Goal: Information Seeking & Learning: Compare options

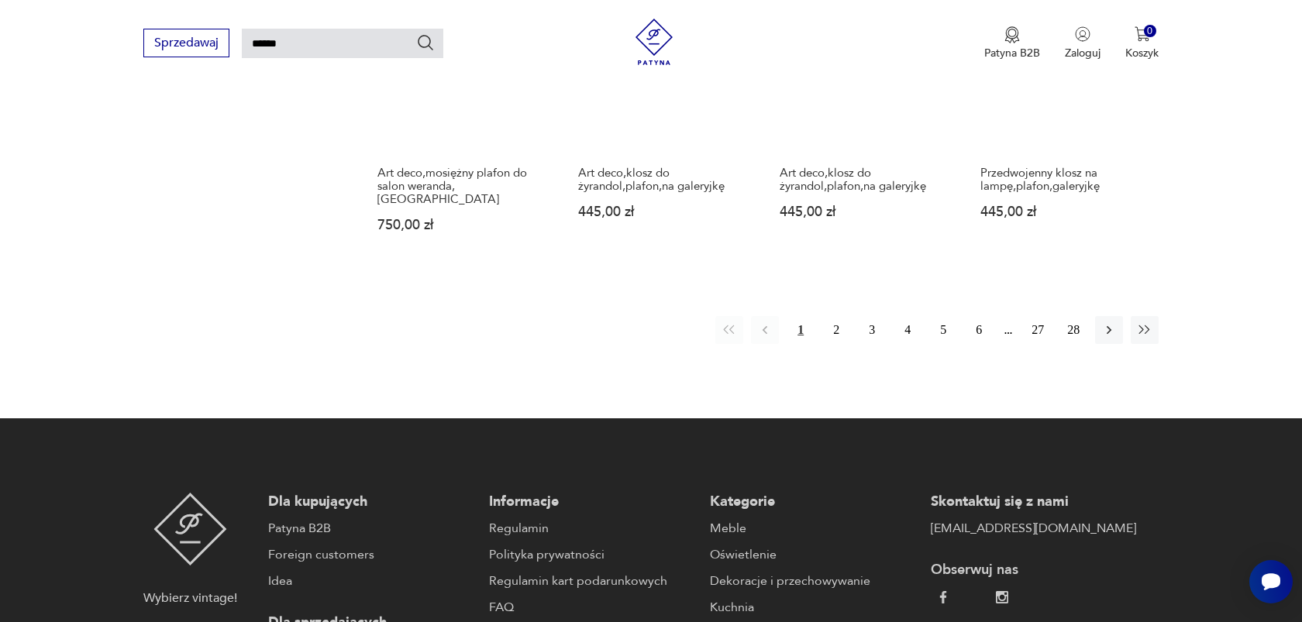
scroll to position [1385, 0]
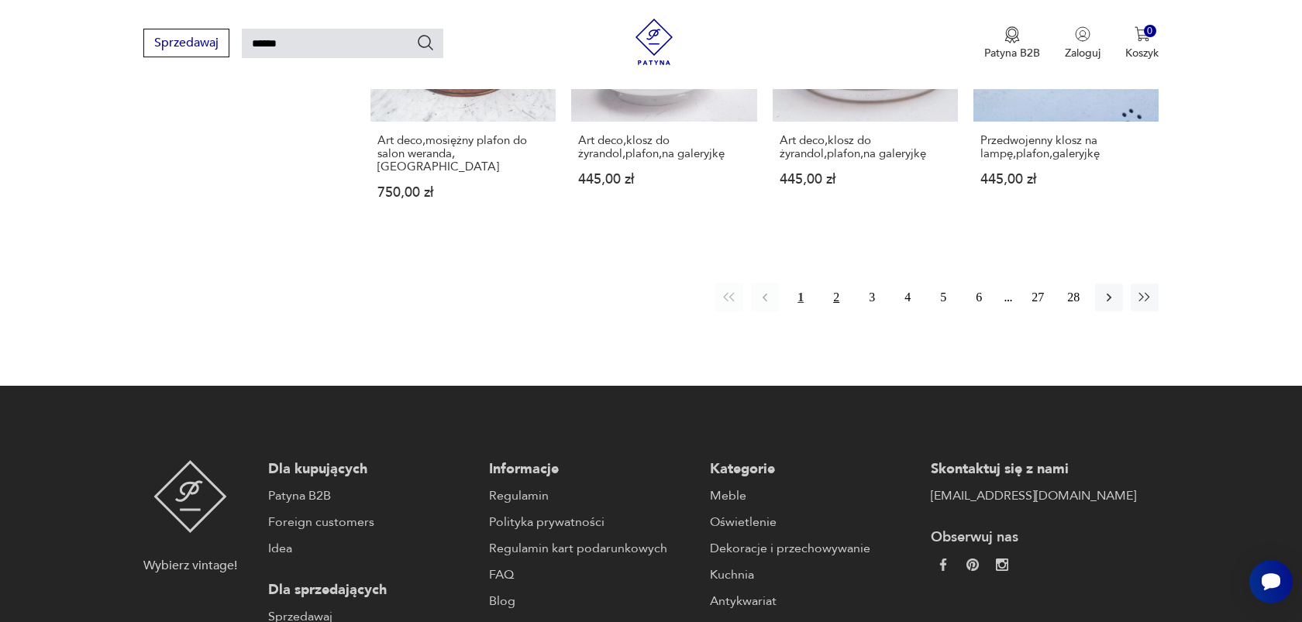
click at [832, 284] on button "2" at bounding box center [836, 298] width 28 height 28
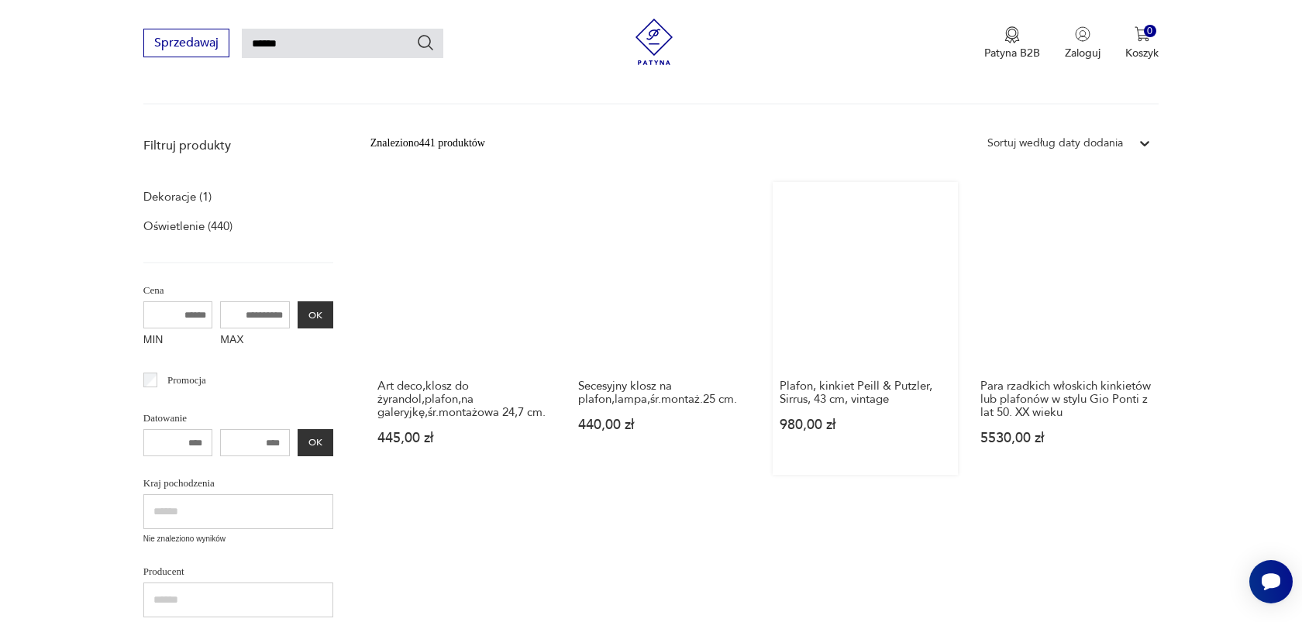
scroll to position [162, 0]
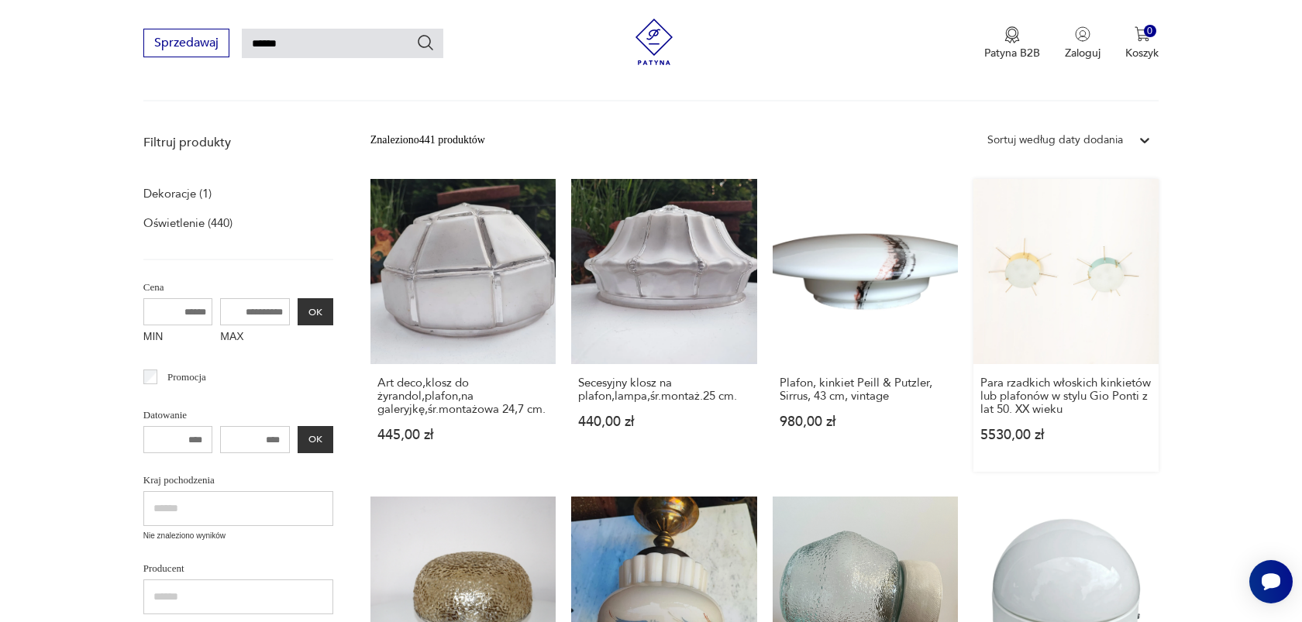
click at [1073, 286] on link "Para rzadkich włoskich kinkietów lub plafonów w stylu Gio Ponti z lat 50. XX wi…" at bounding box center [1066, 325] width 185 height 293
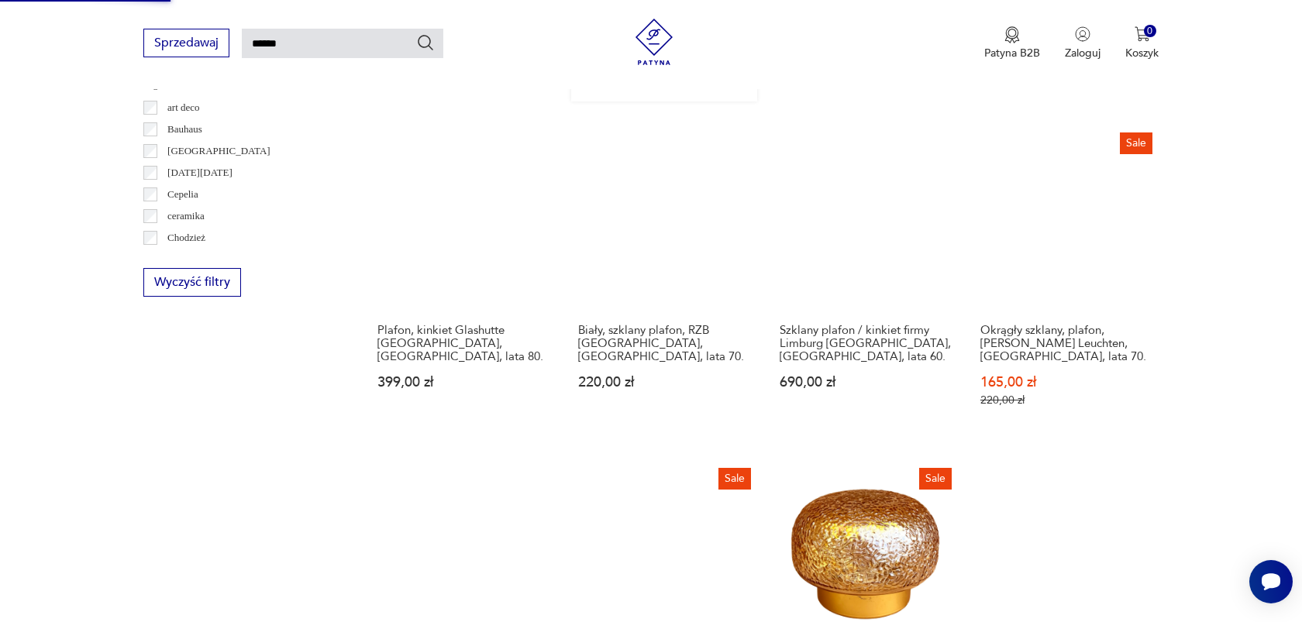
scroll to position [846, 0]
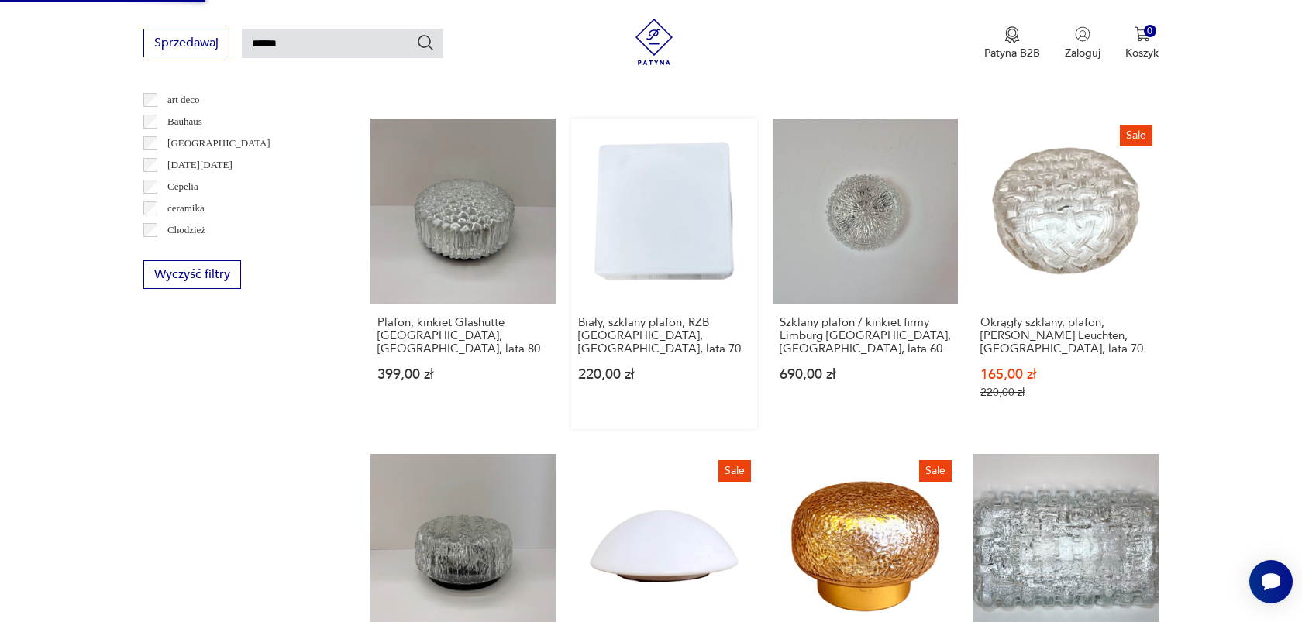
click at [662, 233] on link "Biały, szklany plafon, RZB Bamberg, Niemcy, lata 70. 220,00 zł" at bounding box center [663, 274] width 185 height 311
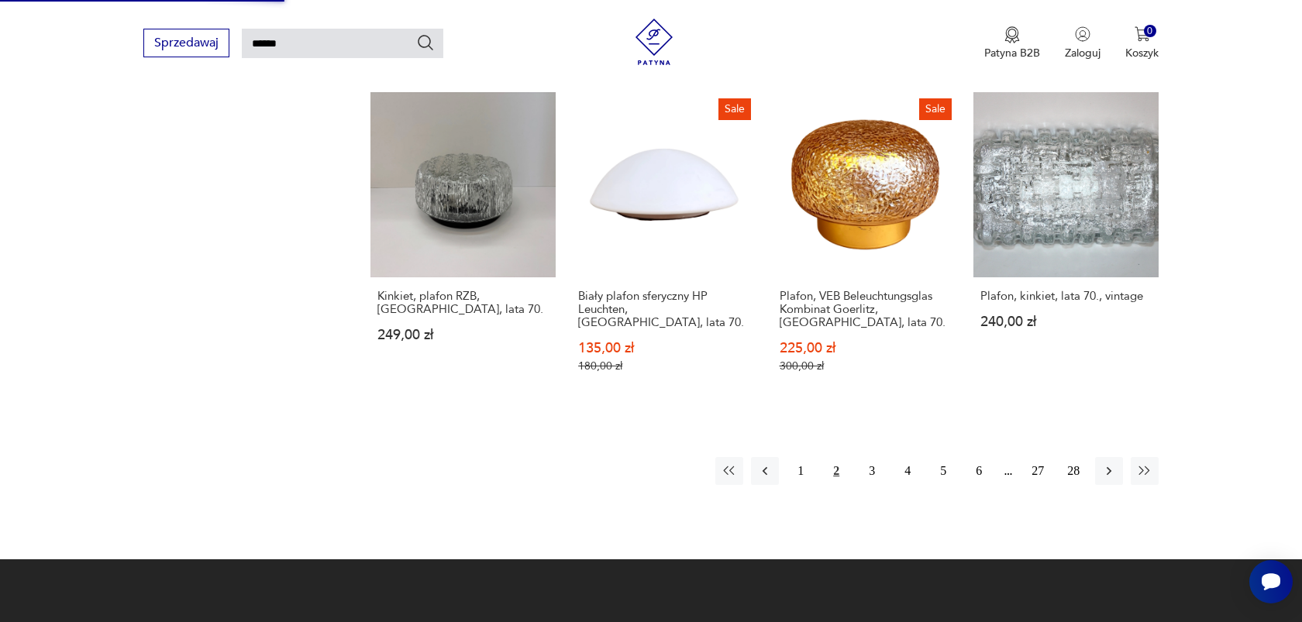
scroll to position [1218, 0]
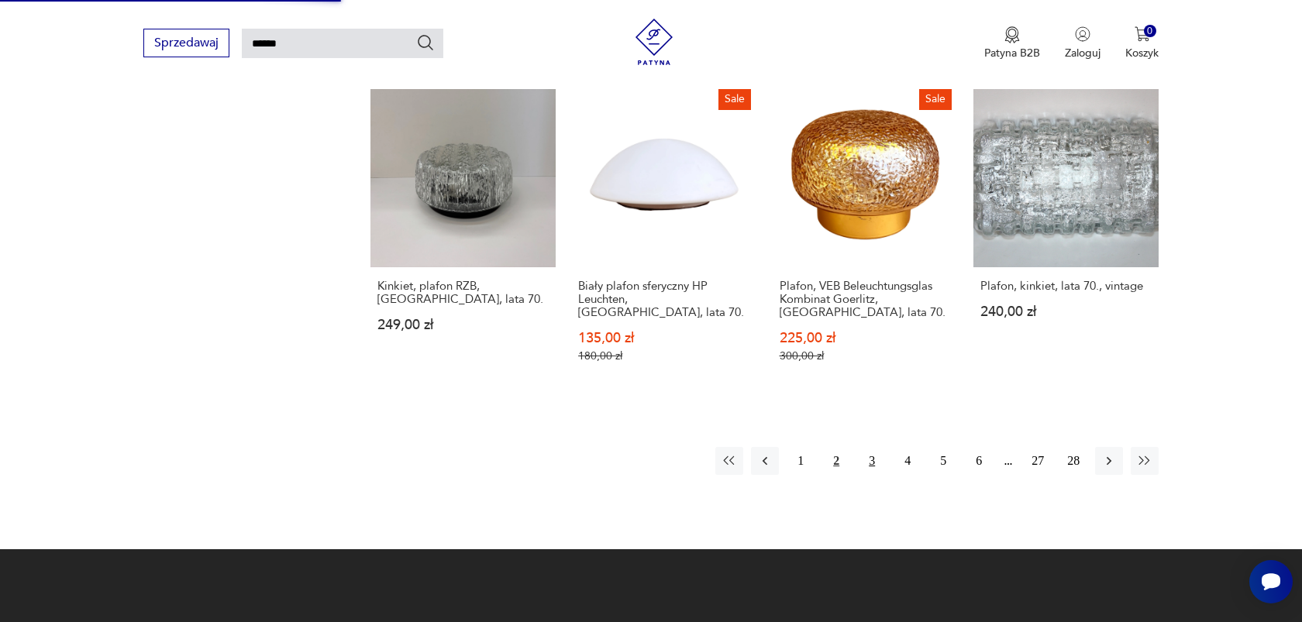
click at [868, 466] on button "3" at bounding box center [872, 461] width 28 height 28
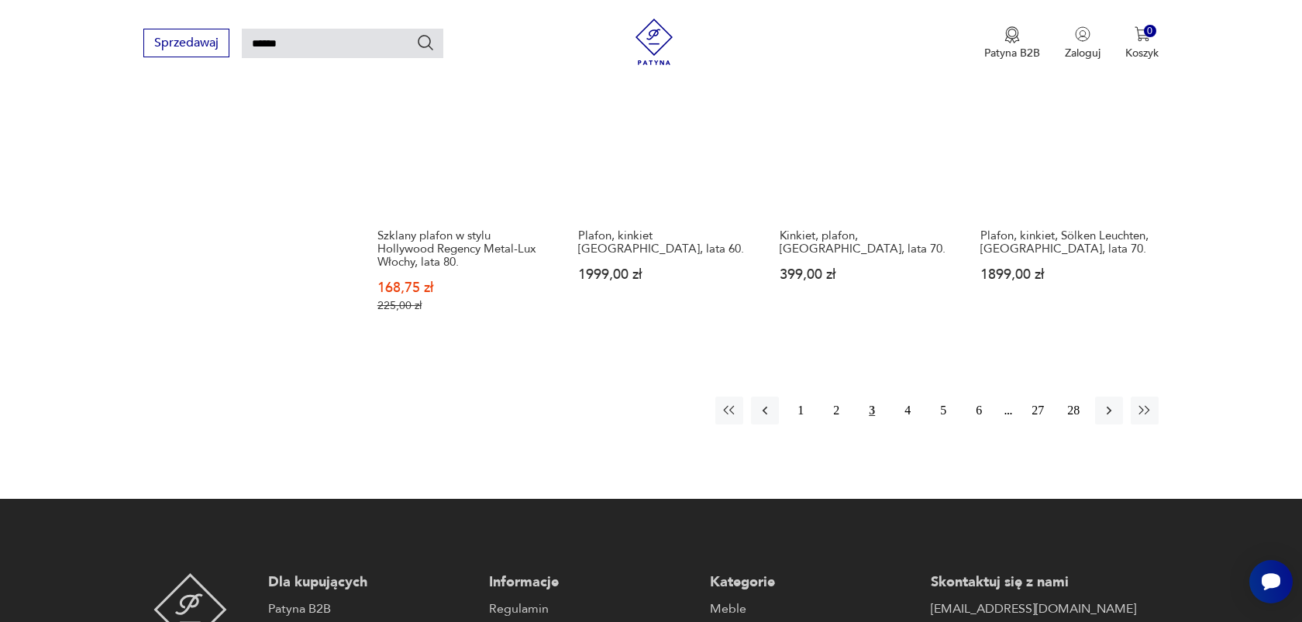
scroll to position [1272, 0]
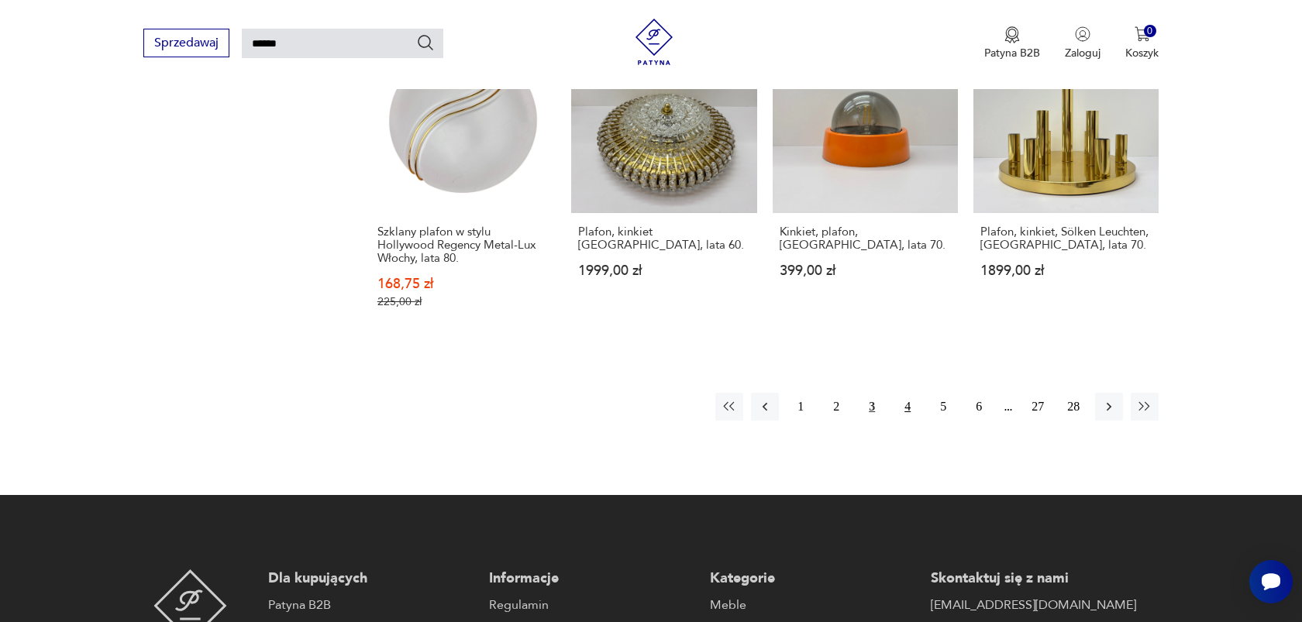
click at [914, 393] on button "4" at bounding box center [908, 407] width 28 height 28
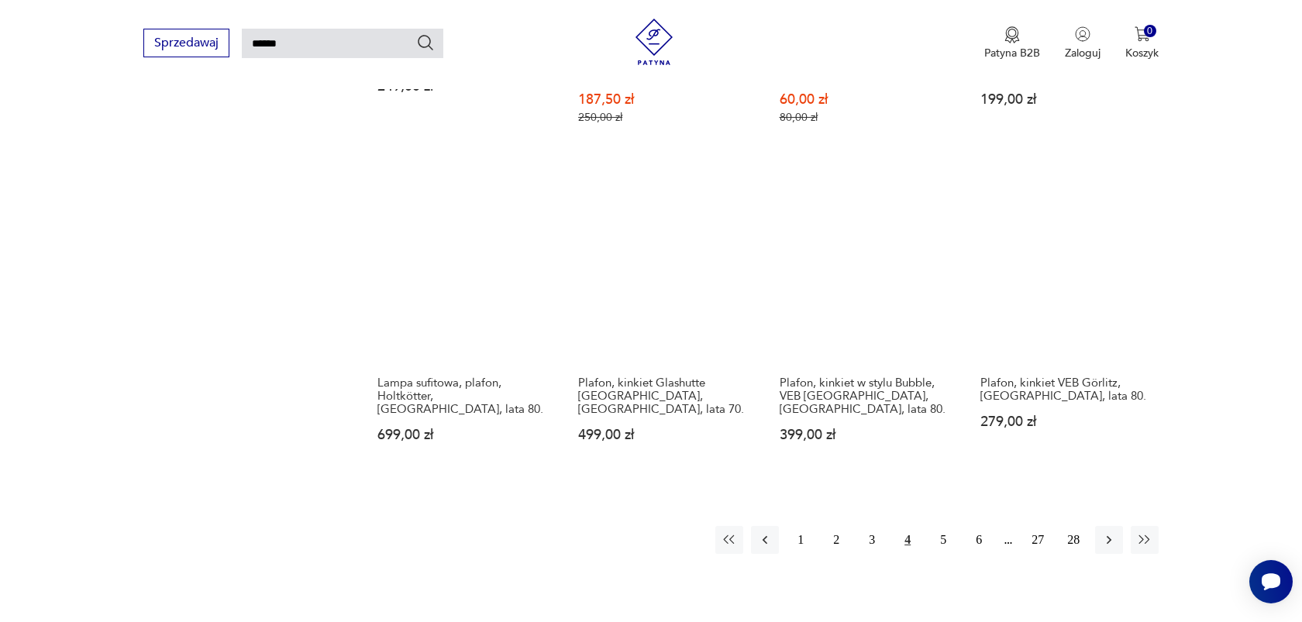
scroll to position [1136, 0]
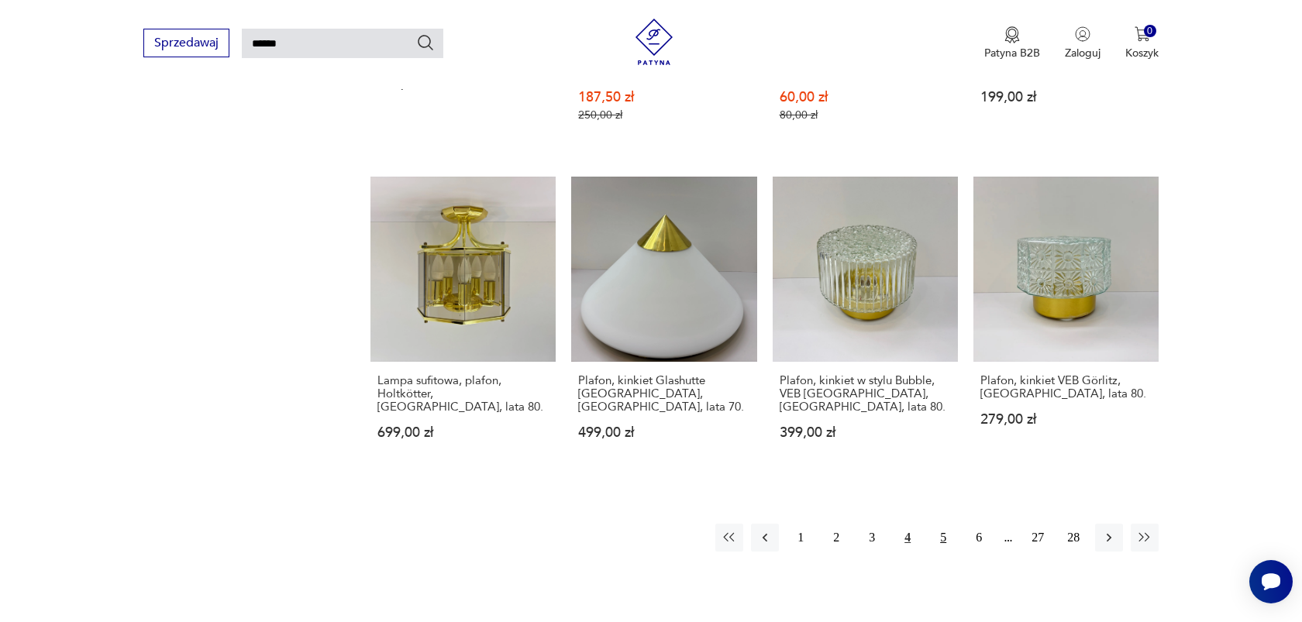
click at [940, 524] on button "5" at bounding box center [943, 538] width 28 height 28
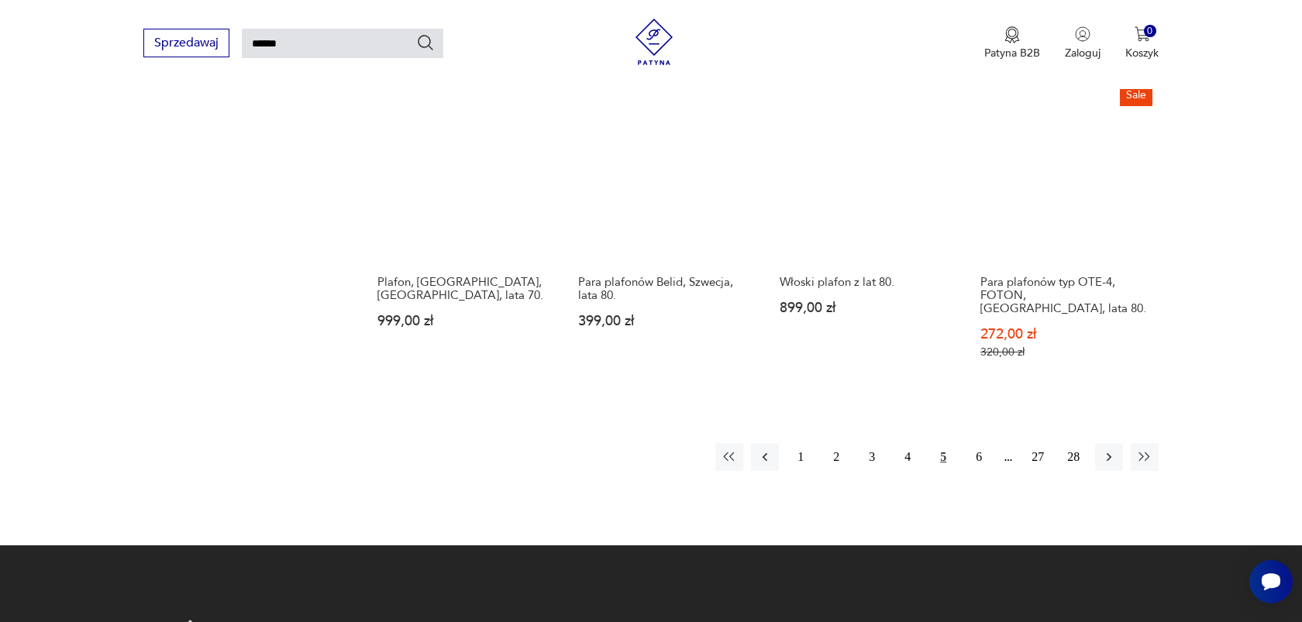
scroll to position [1180, 0]
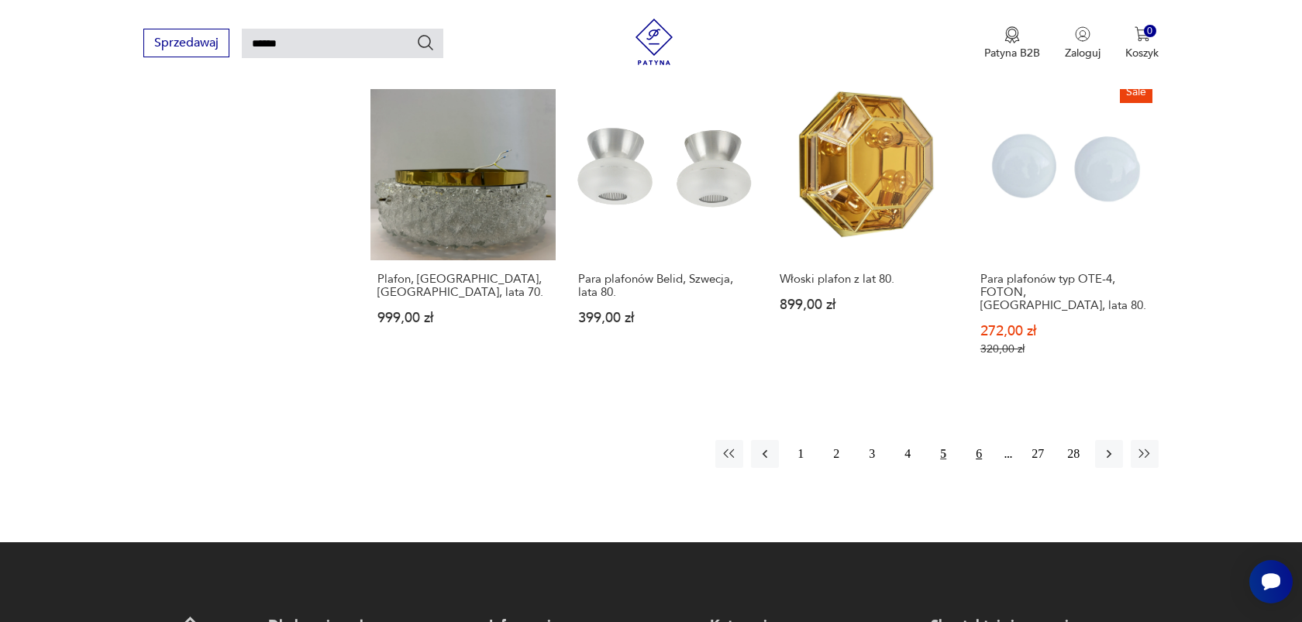
click at [986, 440] on button "6" at bounding box center [979, 454] width 28 height 28
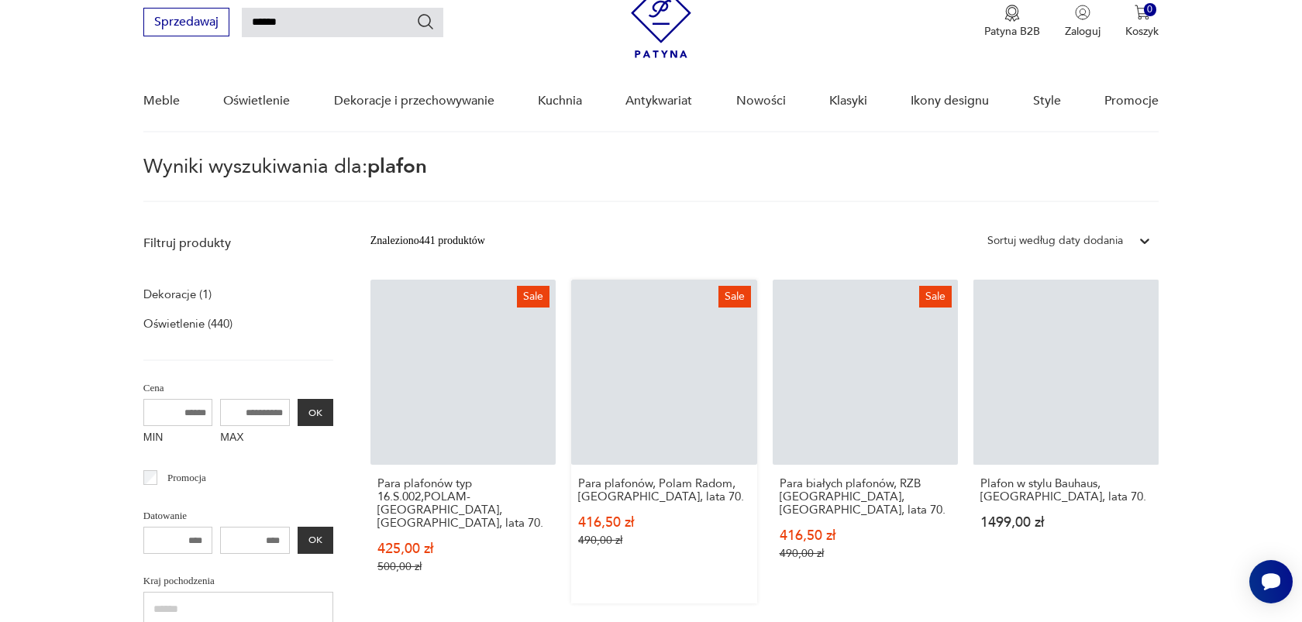
scroll to position [55, 0]
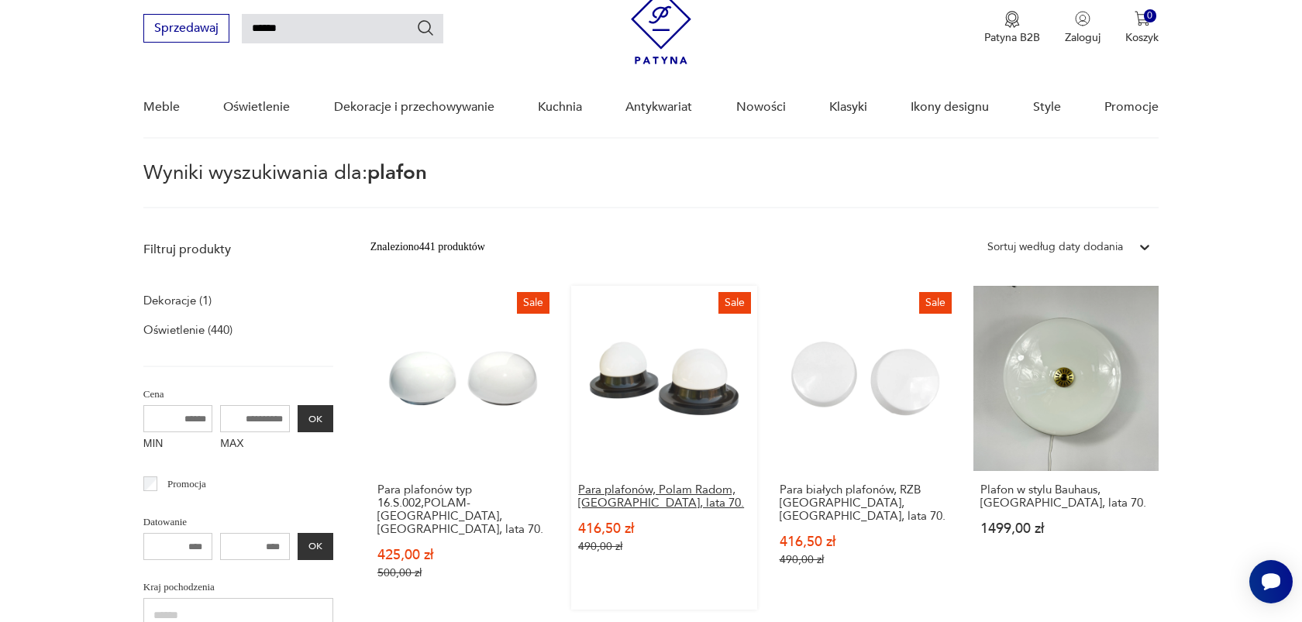
click at [624, 493] on h3 "Para plafonów, Polam Radom, Polska, lata 70." at bounding box center [663, 497] width 171 height 26
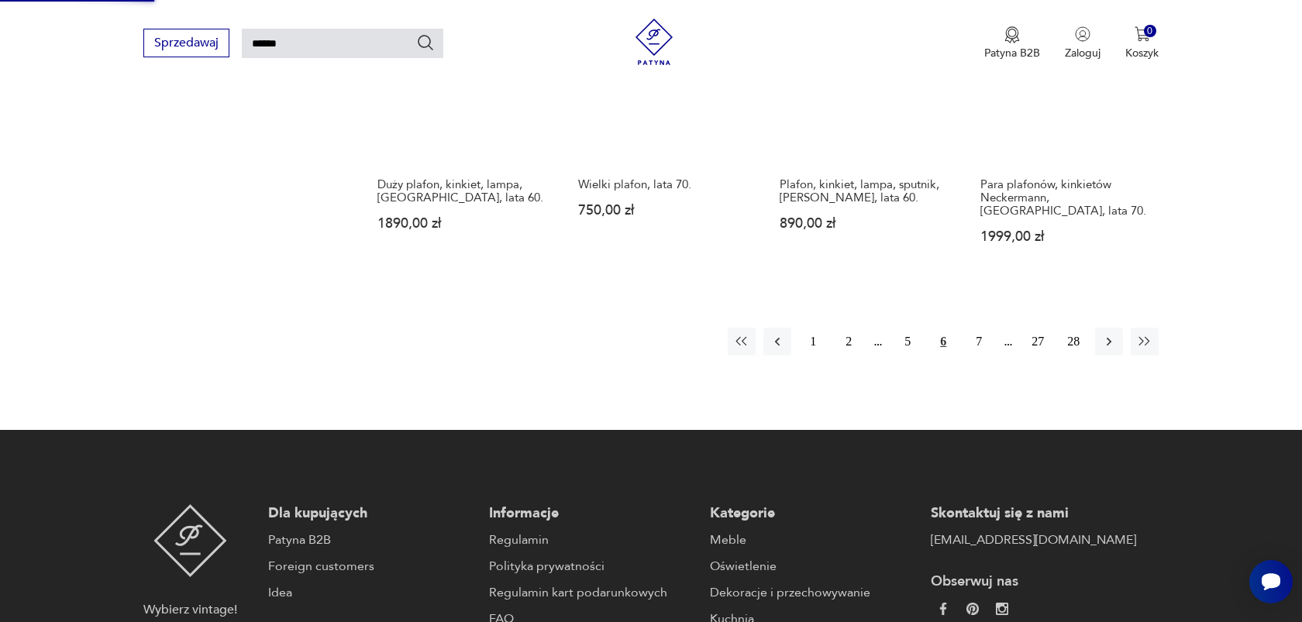
scroll to position [1371, 0]
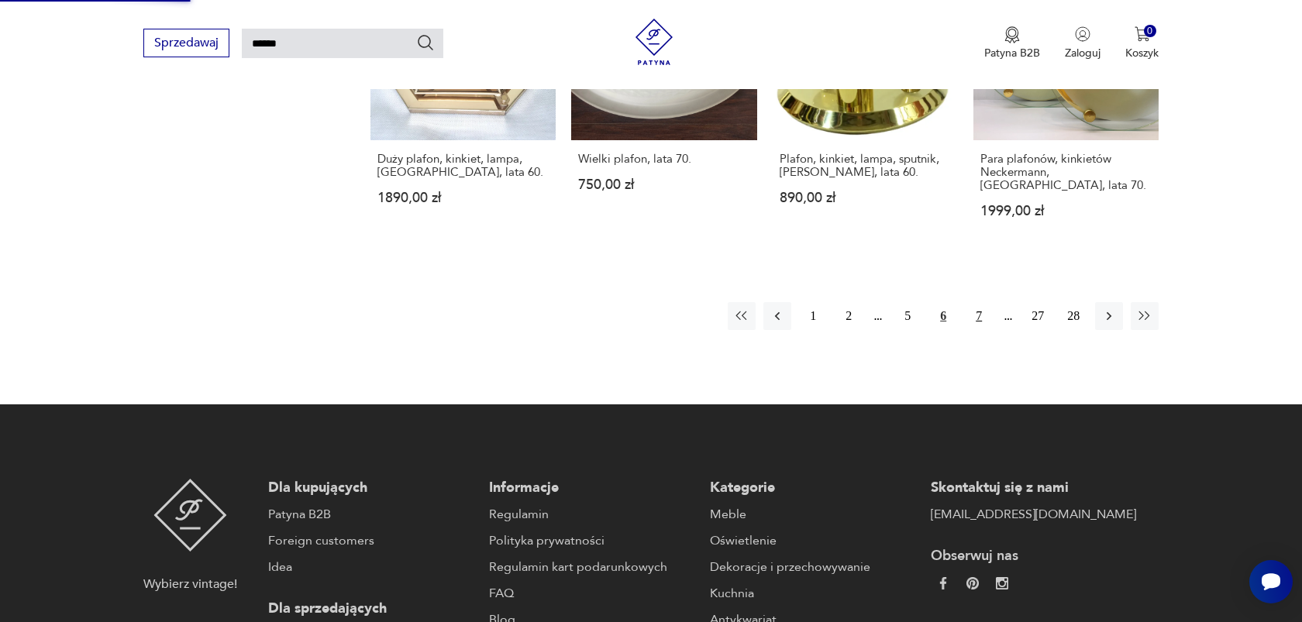
click at [977, 302] on button "7" at bounding box center [979, 316] width 28 height 28
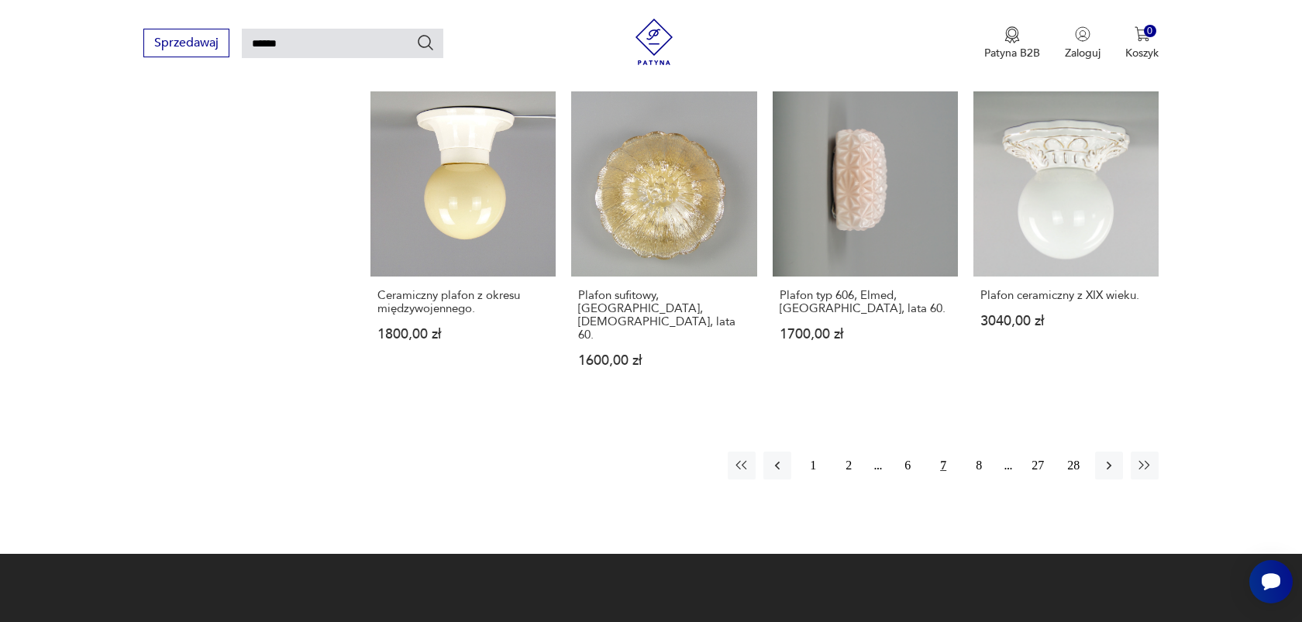
scroll to position [1256, 0]
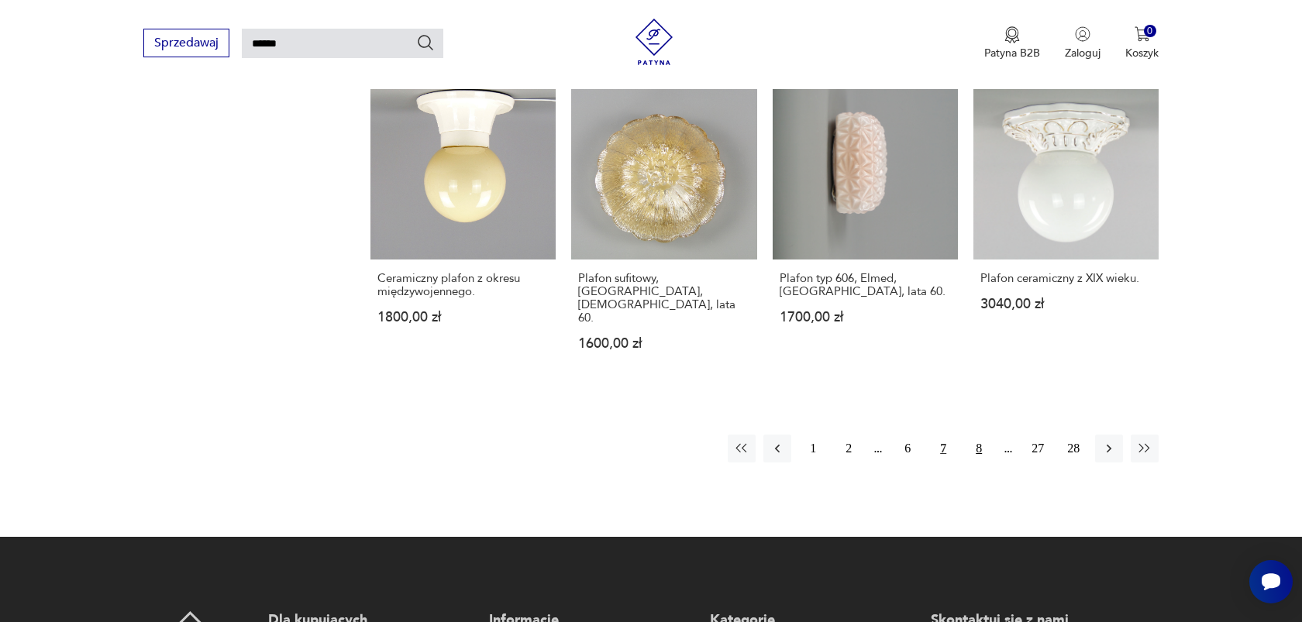
click at [977, 435] on button "8" at bounding box center [979, 449] width 28 height 28
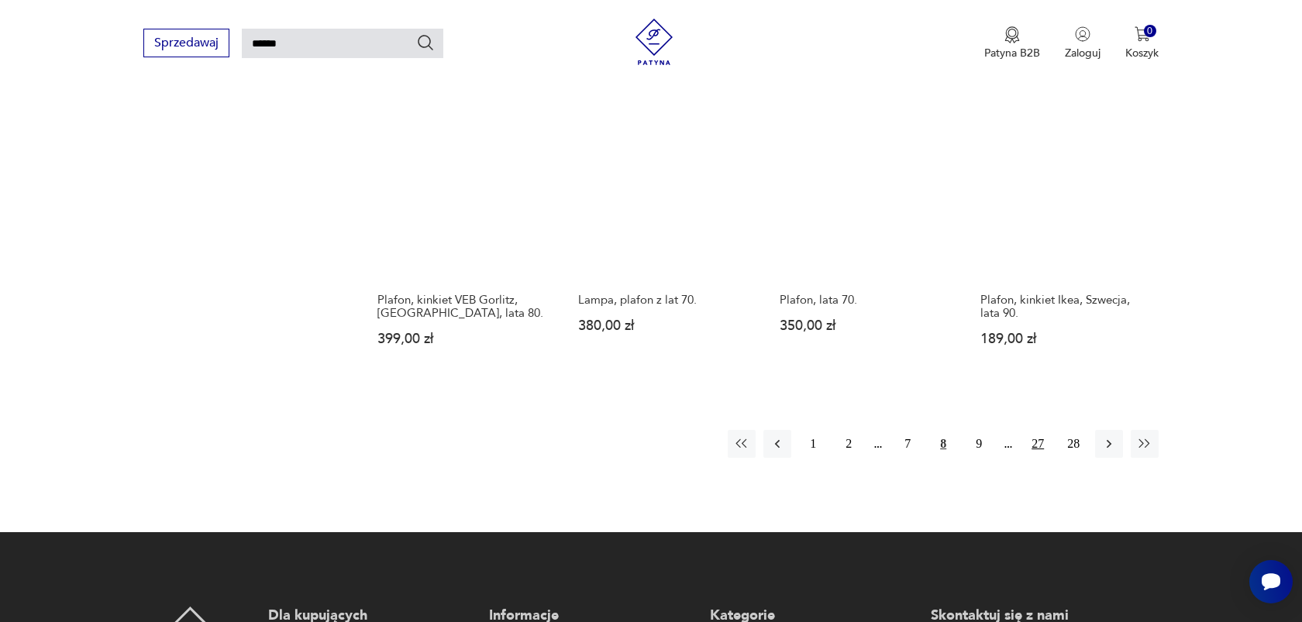
scroll to position [1211, 0]
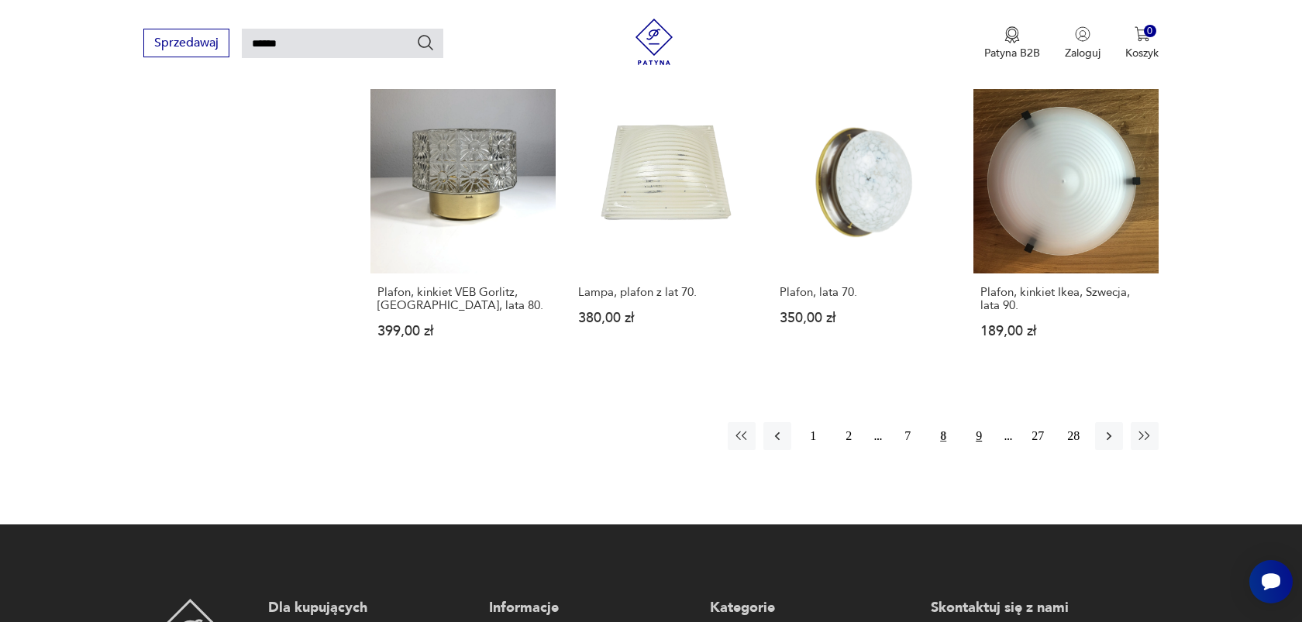
click at [978, 422] on button "9" at bounding box center [979, 436] width 28 height 28
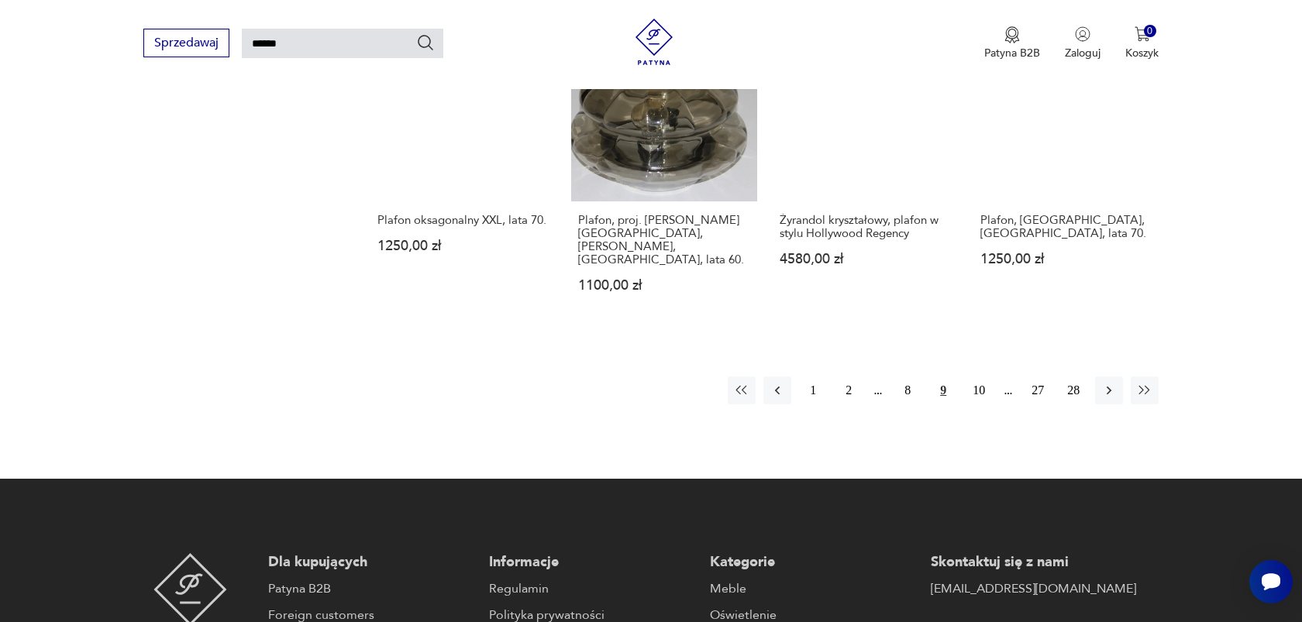
scroll to position [1280, 0]
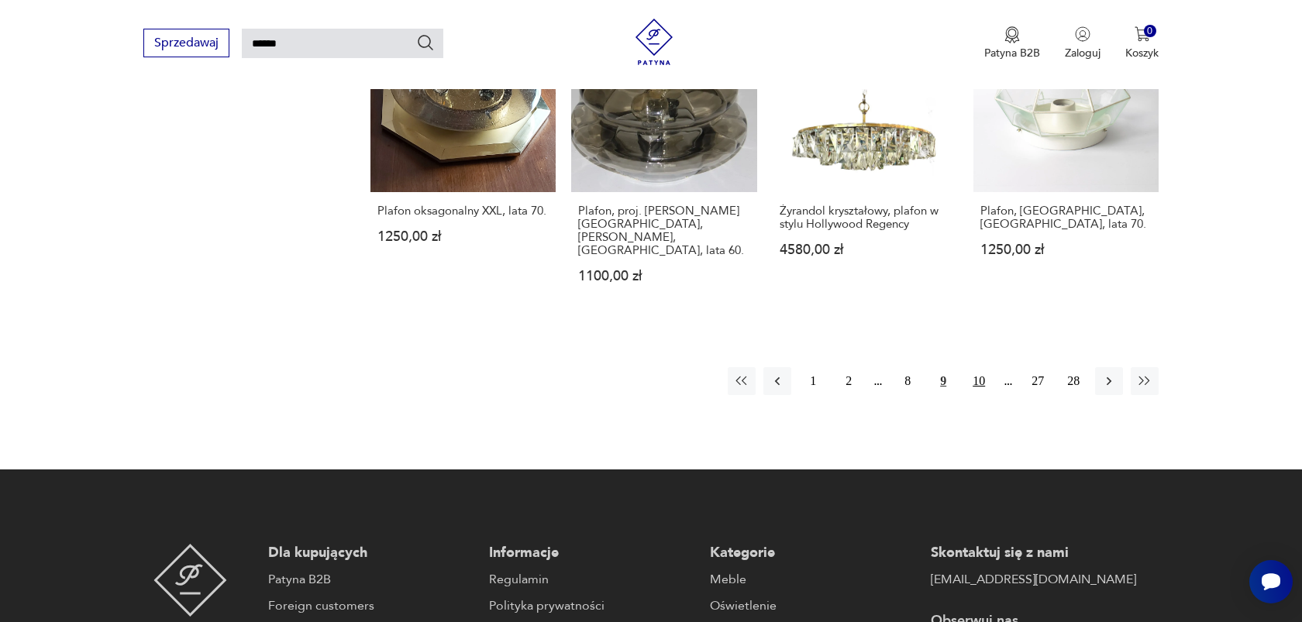
click at [978, 367] on button "10" at bounding box center [979, 381] width 28 height 28
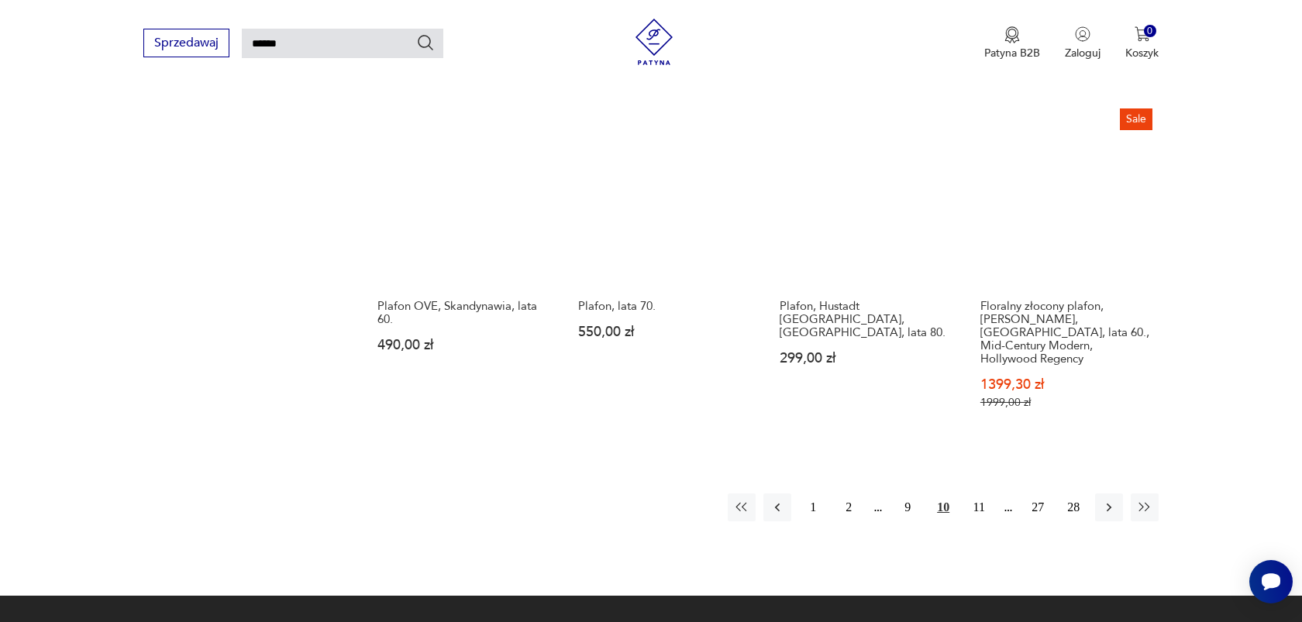
scroll to position [1232, 0]
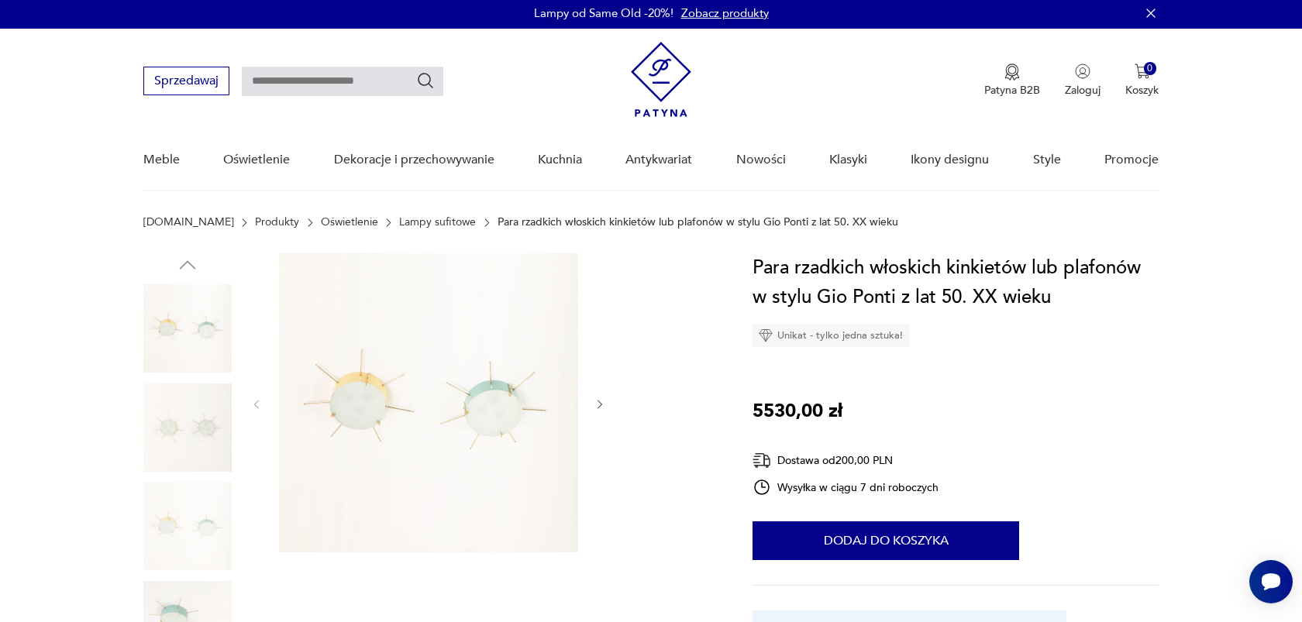
scroll to position [6, 0]
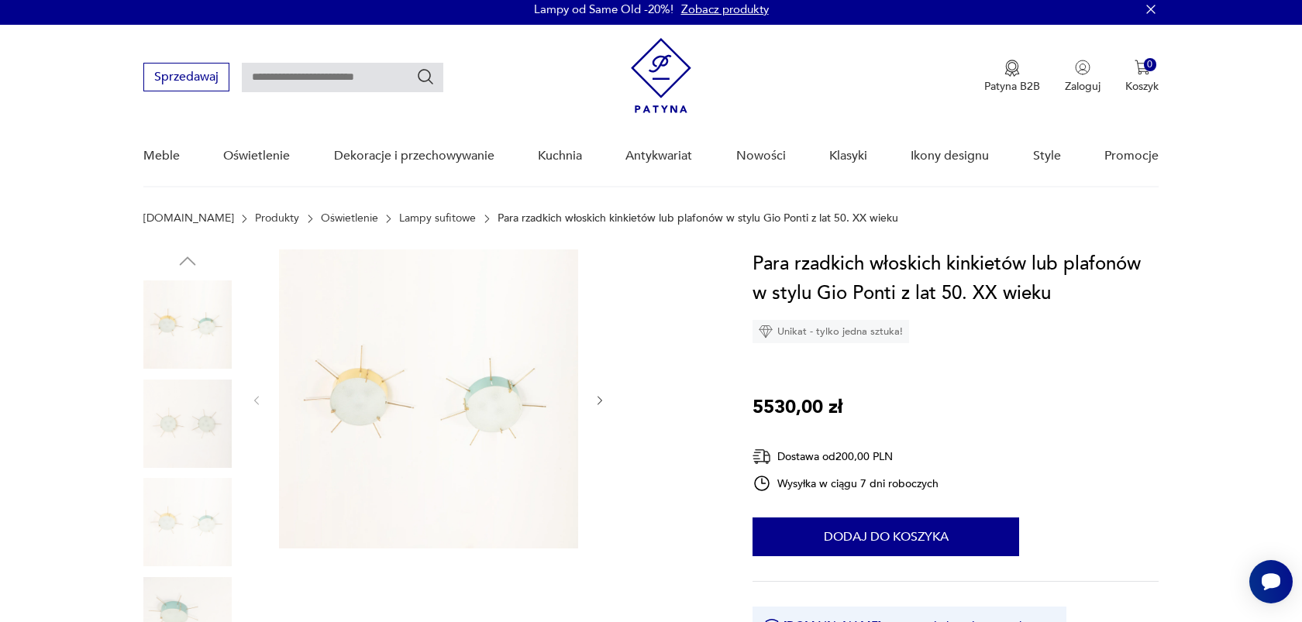
click at [196, 428] on img at bounding box center [187, 424] width 88 height 88
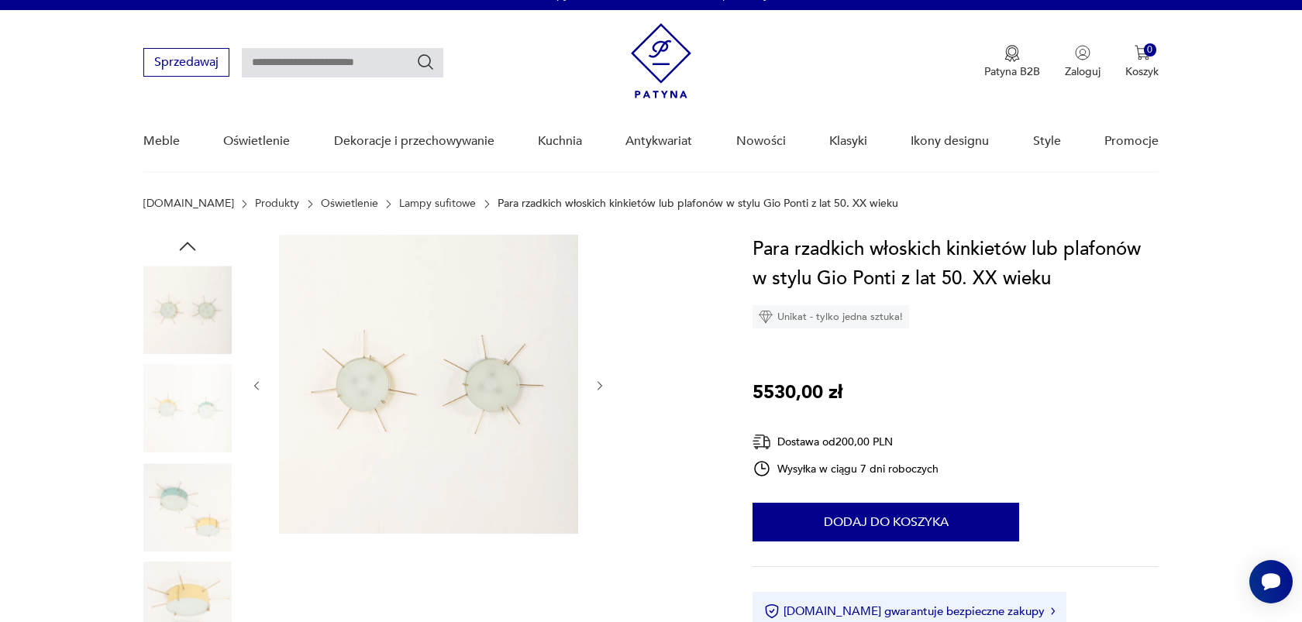
click at [189, 491] on img at bounding box center [187, 507] width 88 height 88
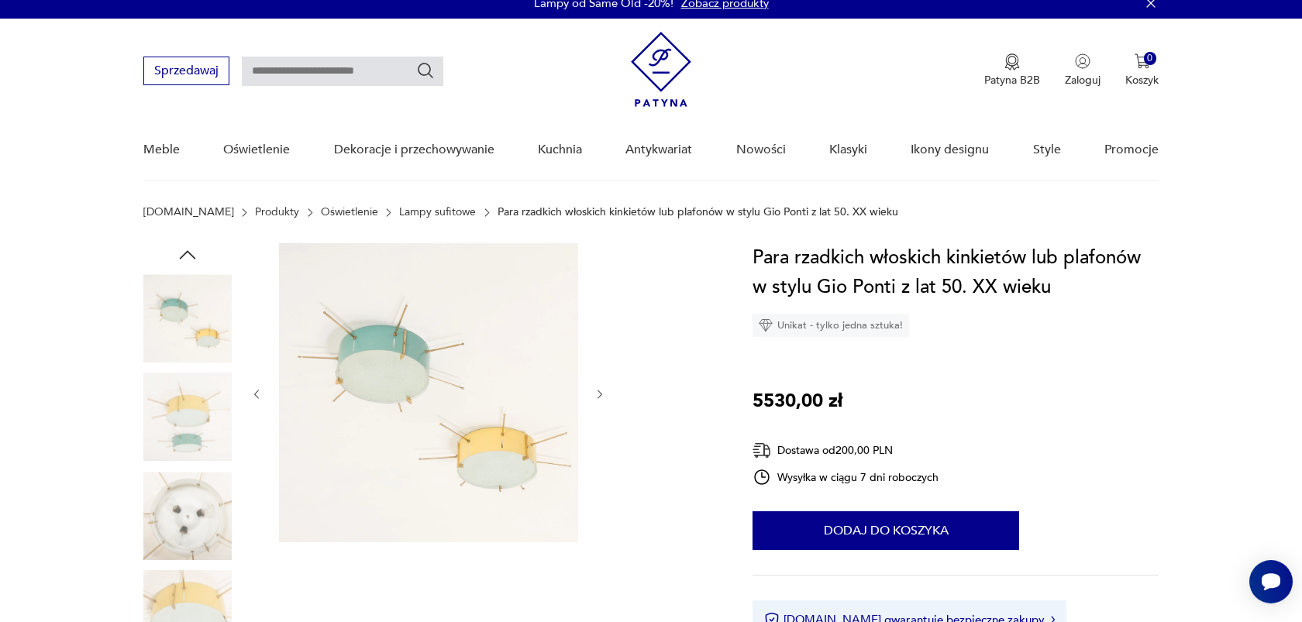
scroll to position [12, 0]
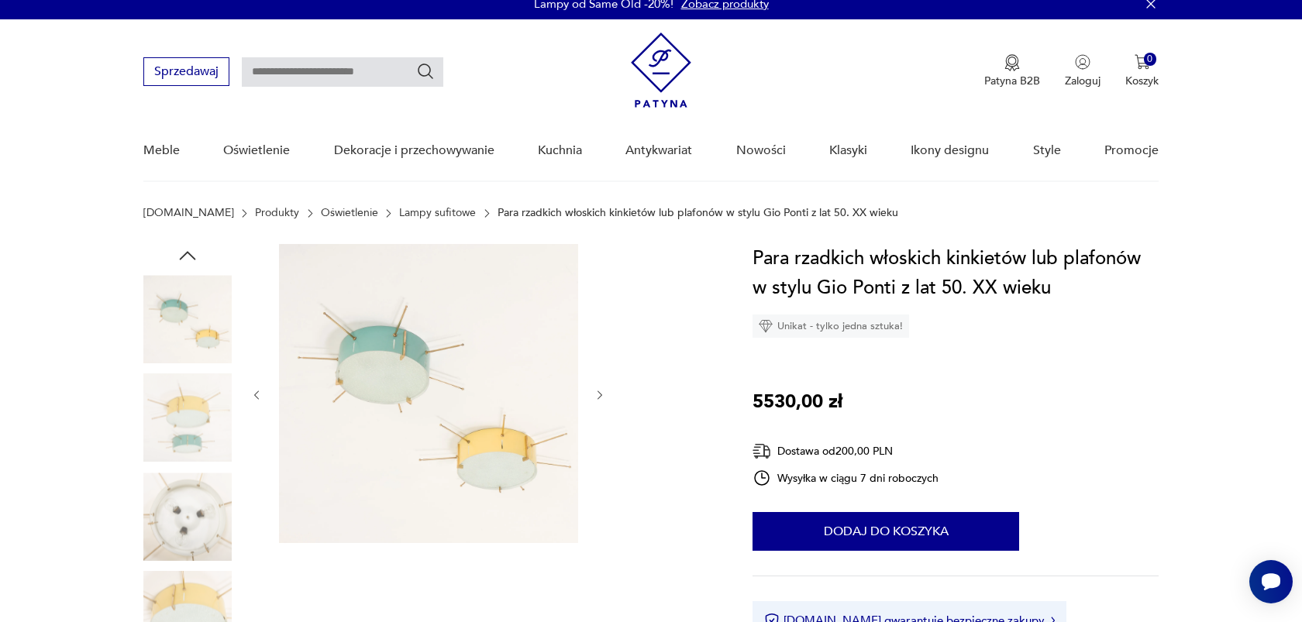
click at [425, 356] on img at bounding box center [428, 393] width 299 height 299
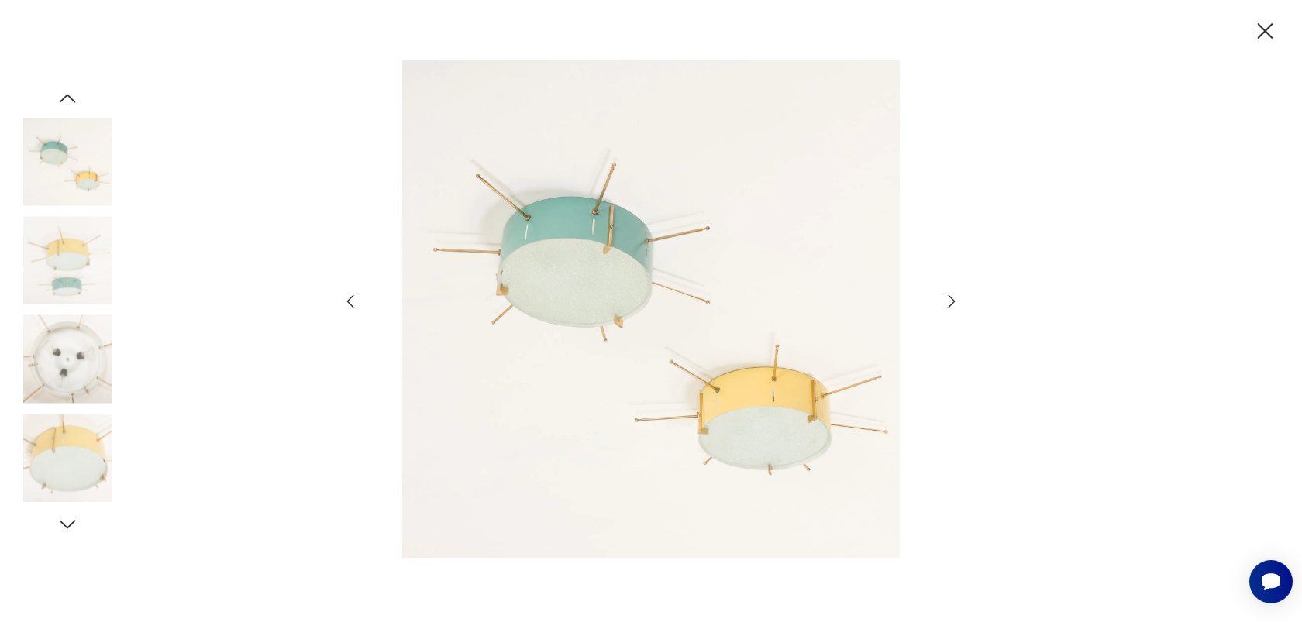
click at [955, 302] on icon "button" at bounding box center [952, 301] width 19 height 19
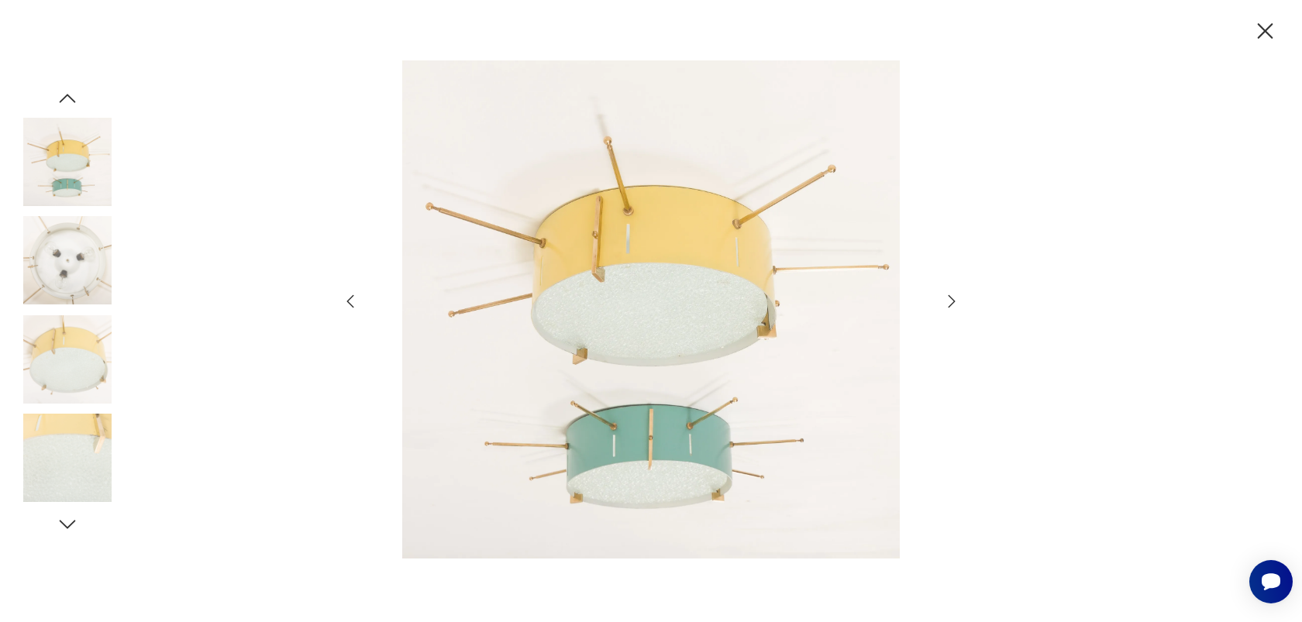
click at [955, 302] on icon "button" at bounding box center [952, 301] width 19 height 19
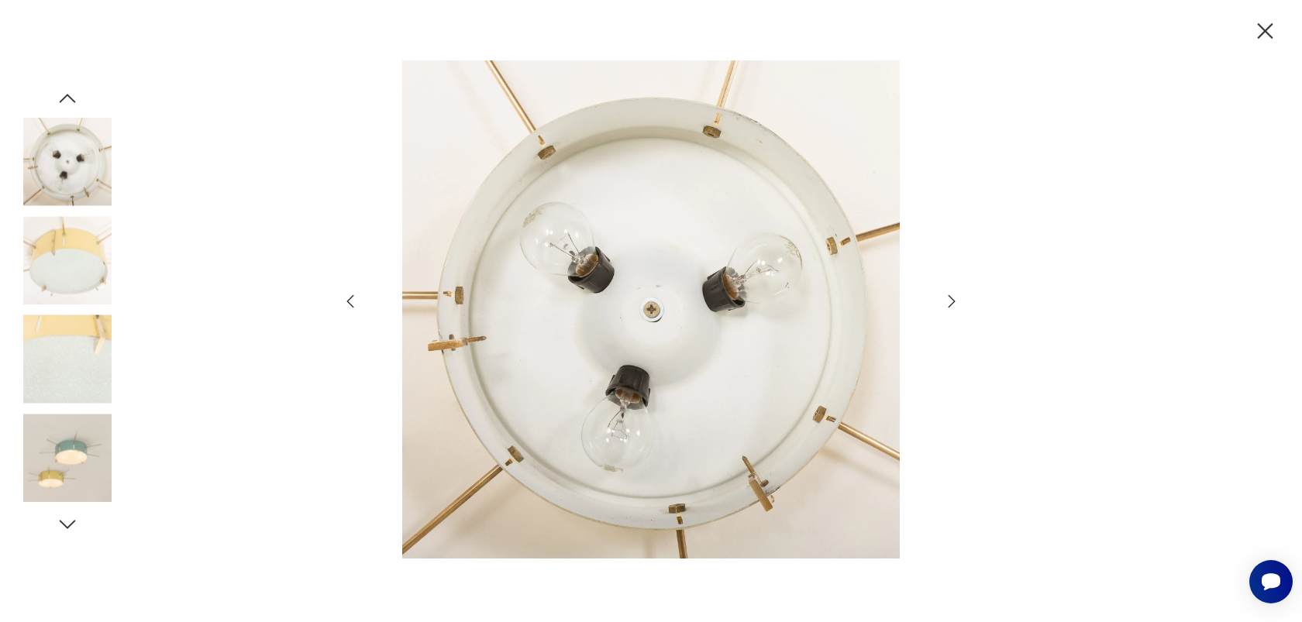
click at [955, 302] on icon "button" at bounding box center [952, 301] width 19 height 19
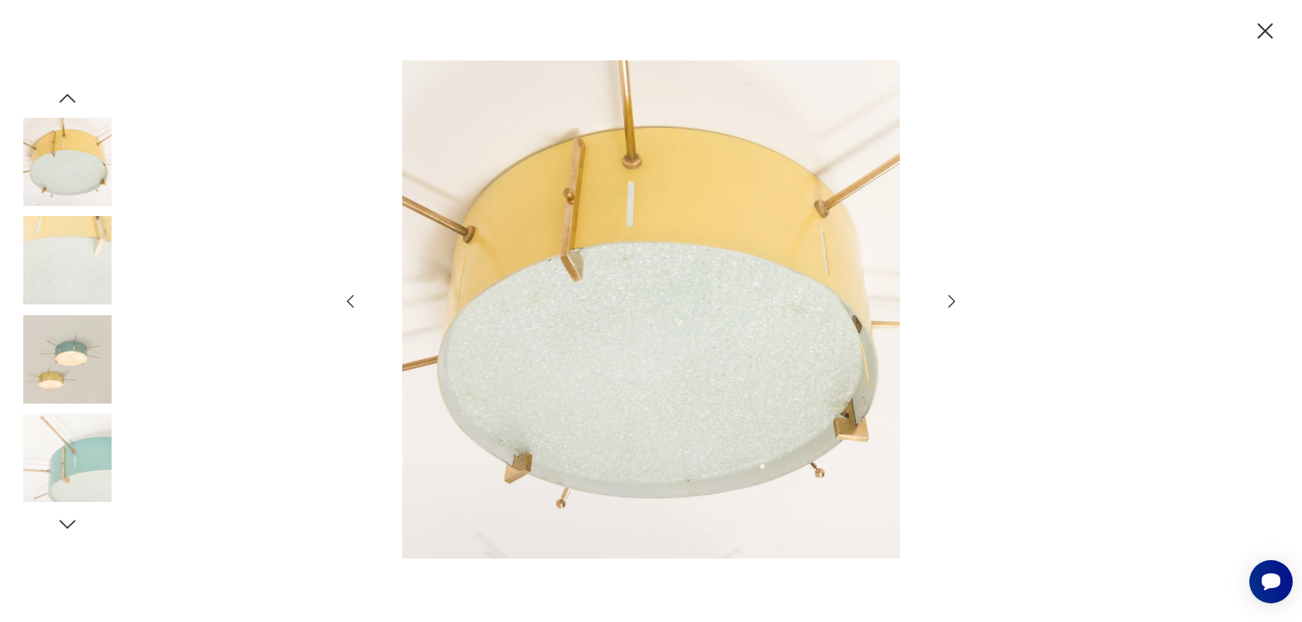
click at [1261, 33] on icon "button" at bounding box center [1265, 31] width 27 height 27
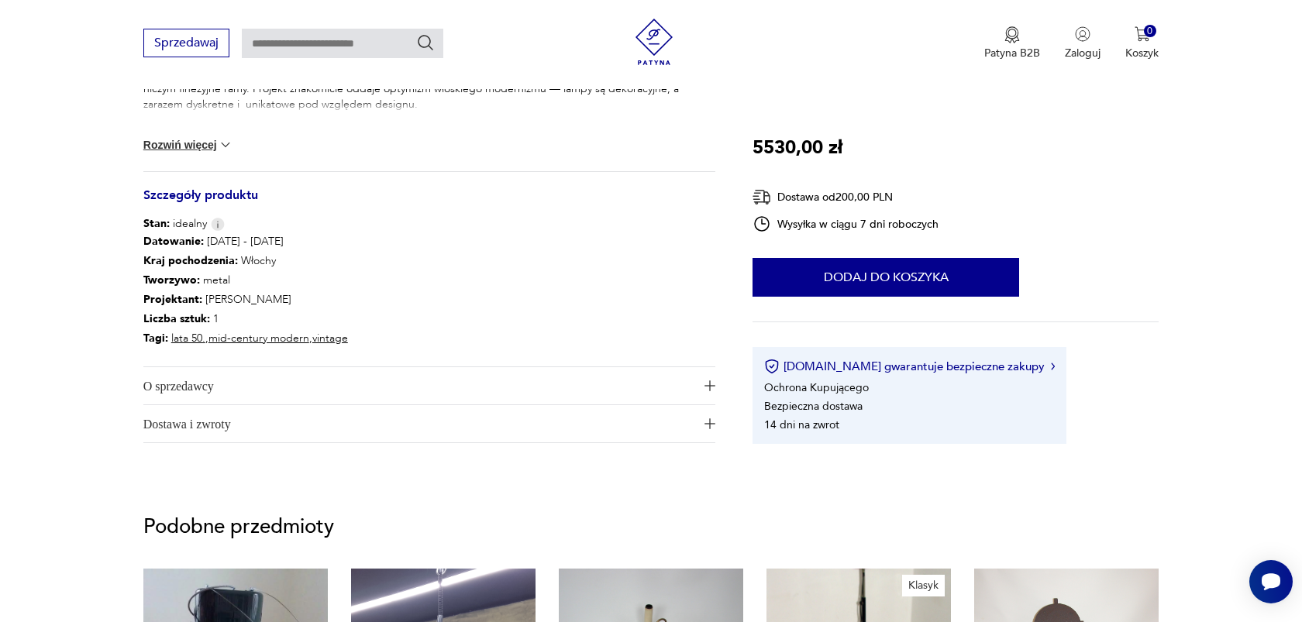
scroll to position [796, 0]
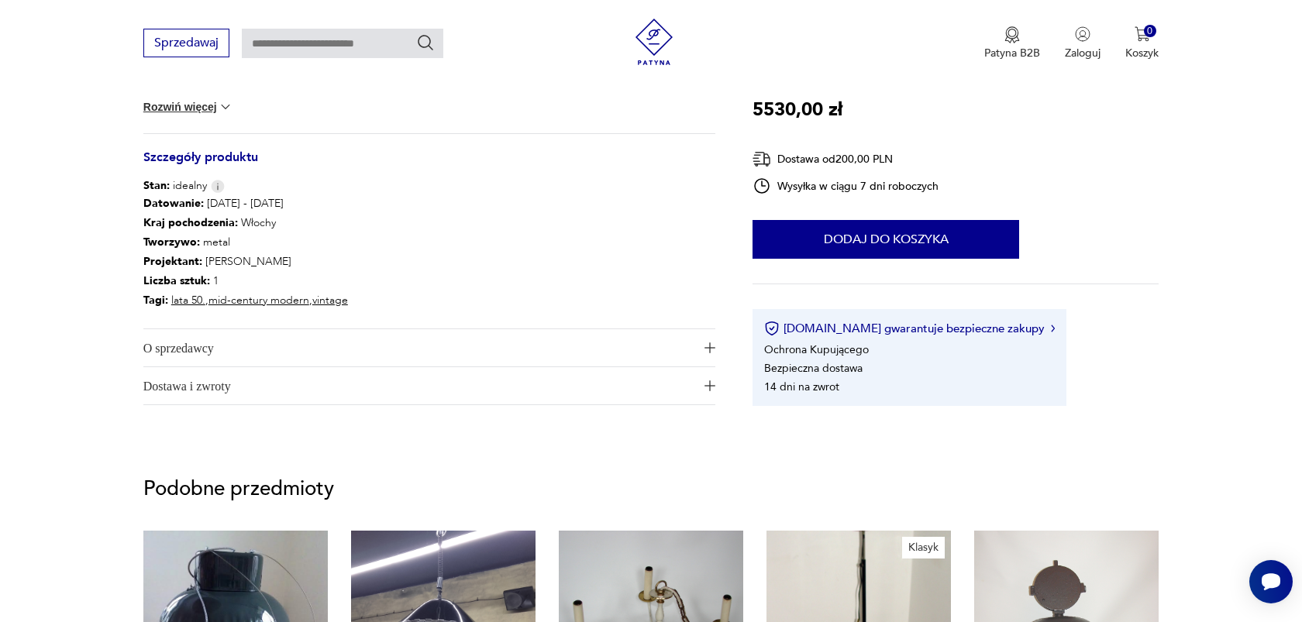
click at [326, 339] on span "O sprzedawcy" at bounding box center [418, 347] width 551 height 37
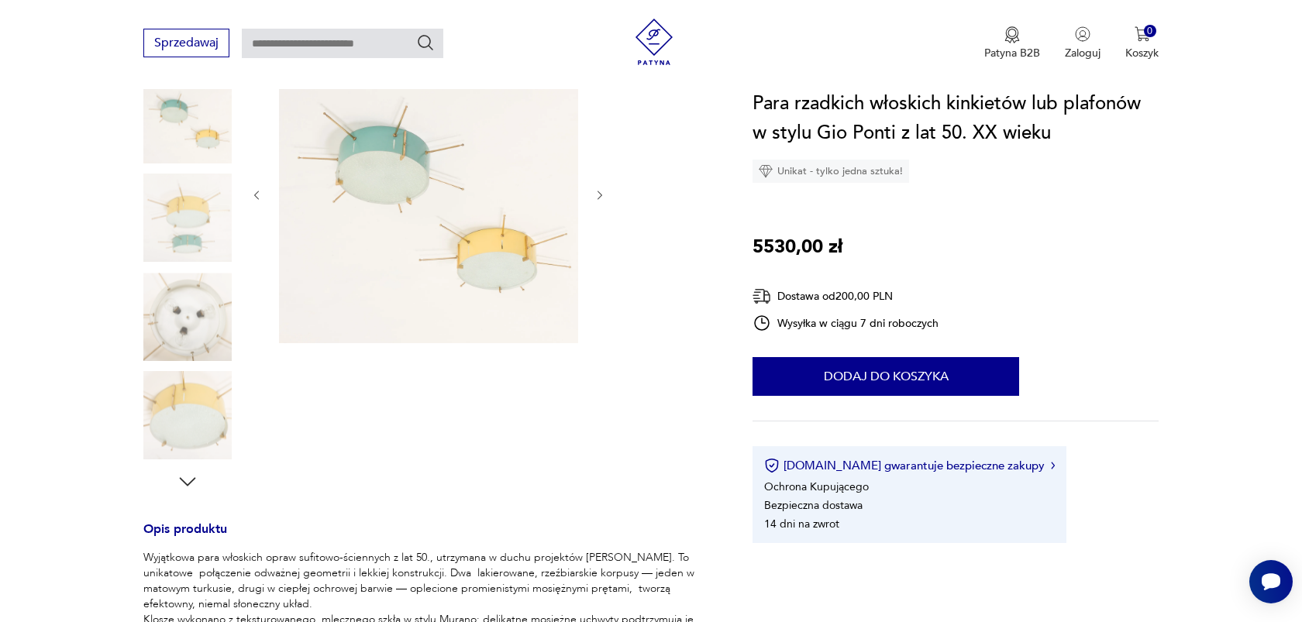
scroll to position [0, 0]
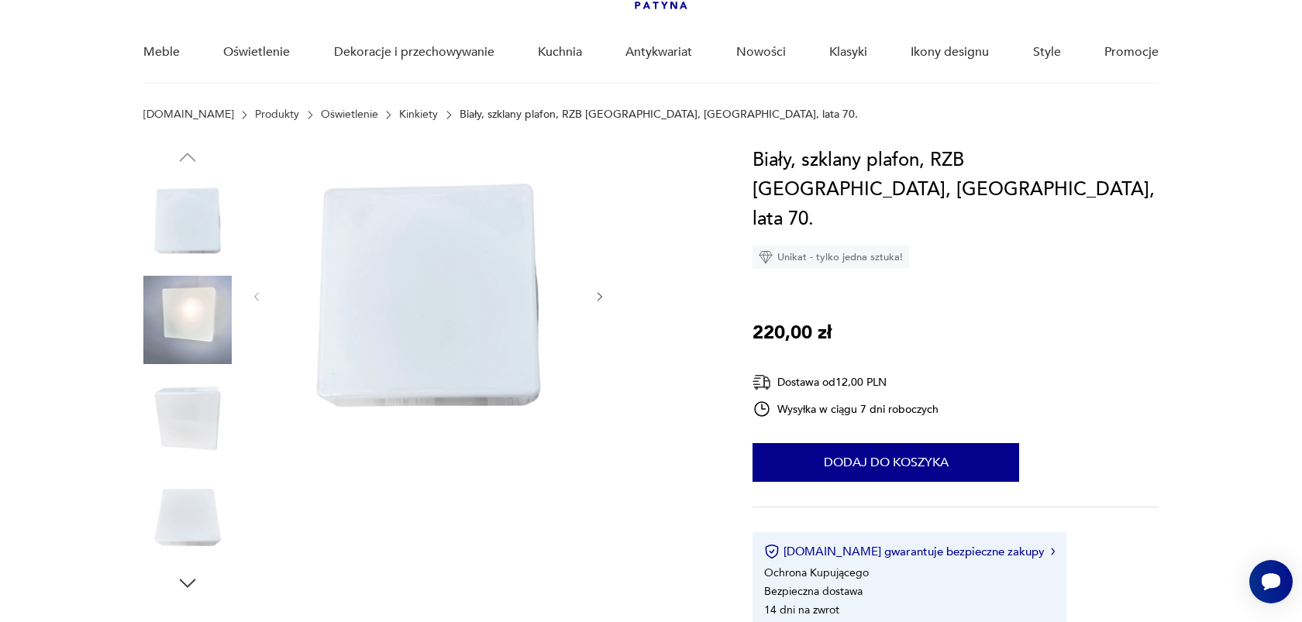
scroll to position [130, 0]
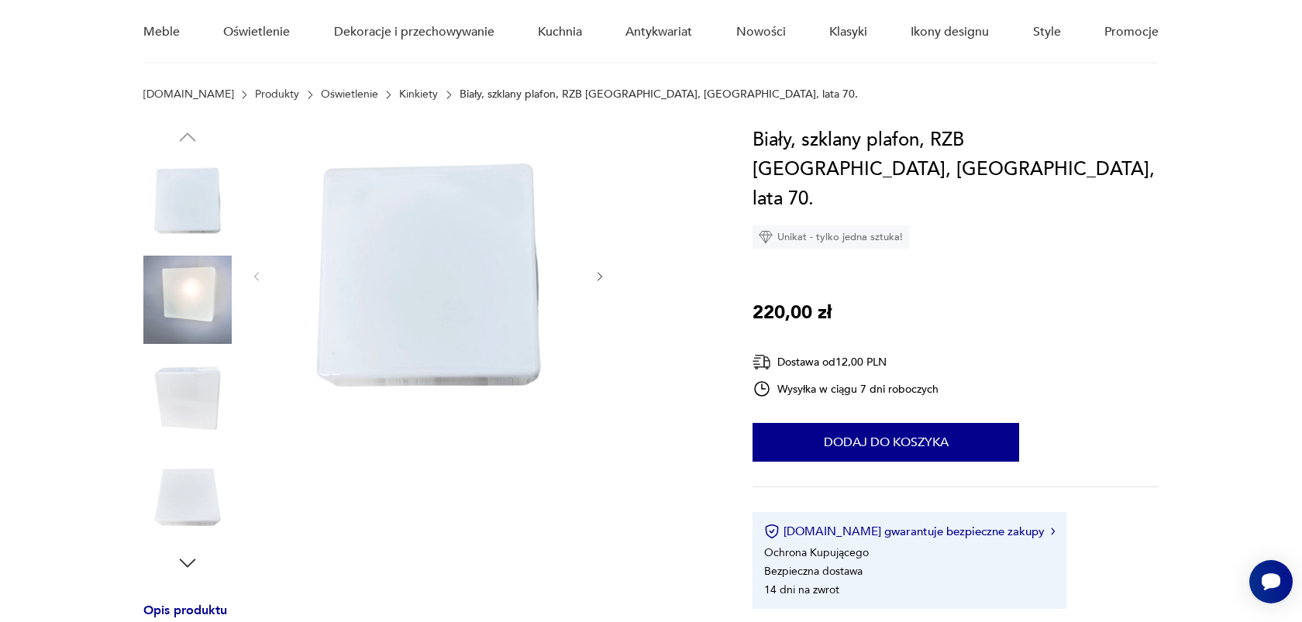
click at [606, 281] on icon "button" at bounding box center [600, 277] width 13 height 13
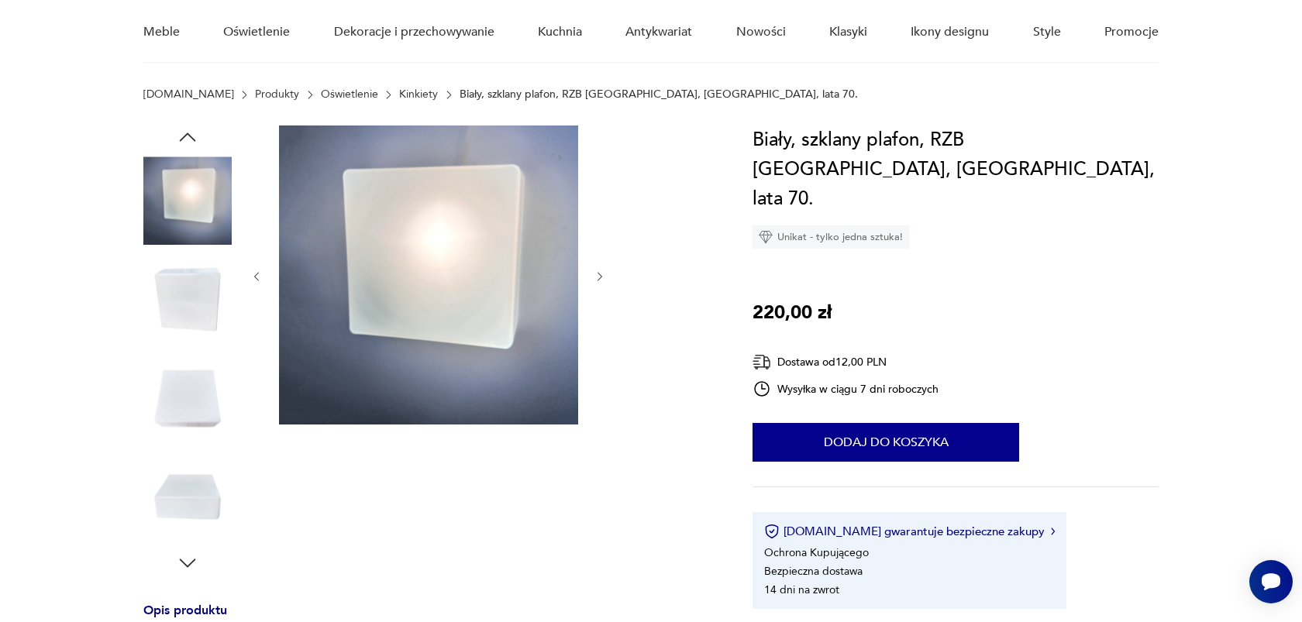
click at [606, 281] on icon "button" at bounding box center [600, 277] width 13 height 13
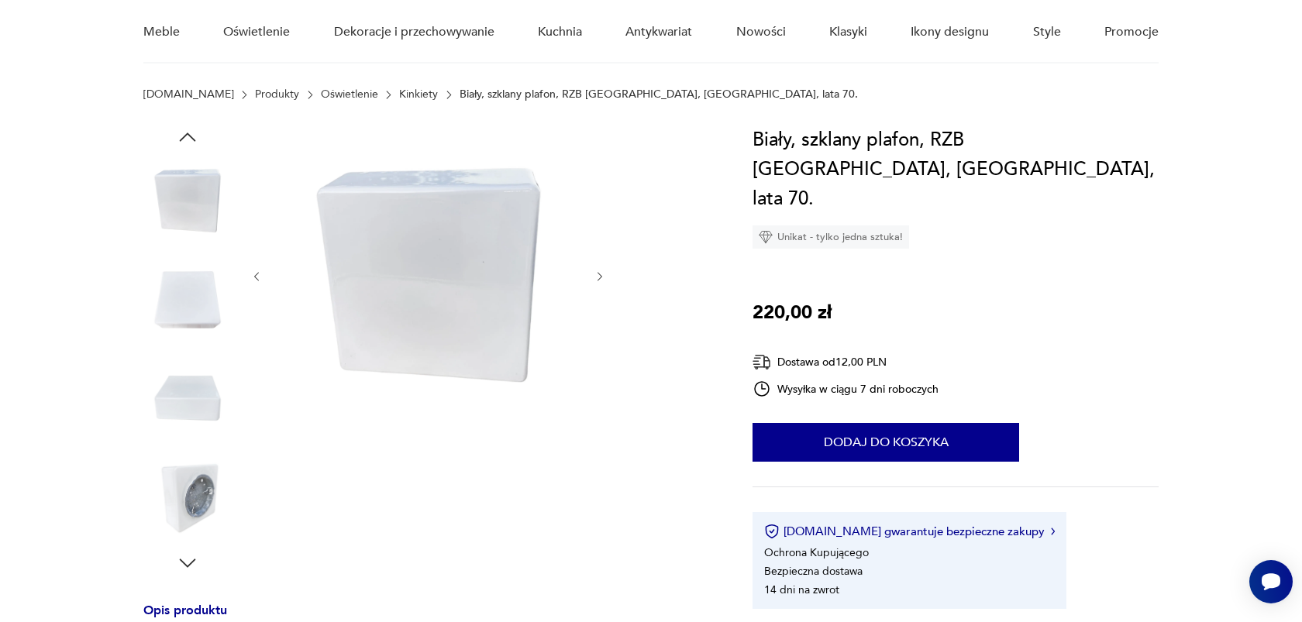
click at [606, 281] on icon "button" at bounding box center [600, 277] width 13 height 13
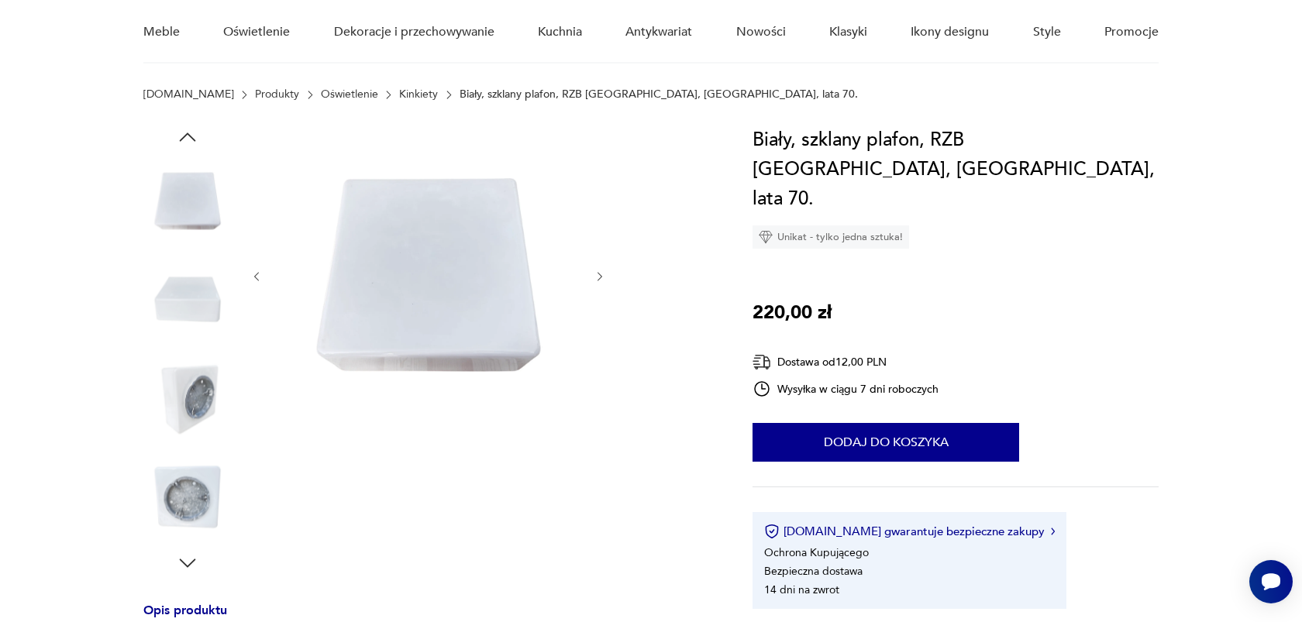
click at [606, 281] on icon "button" at bounding box center [600, 277] width 13 height 13
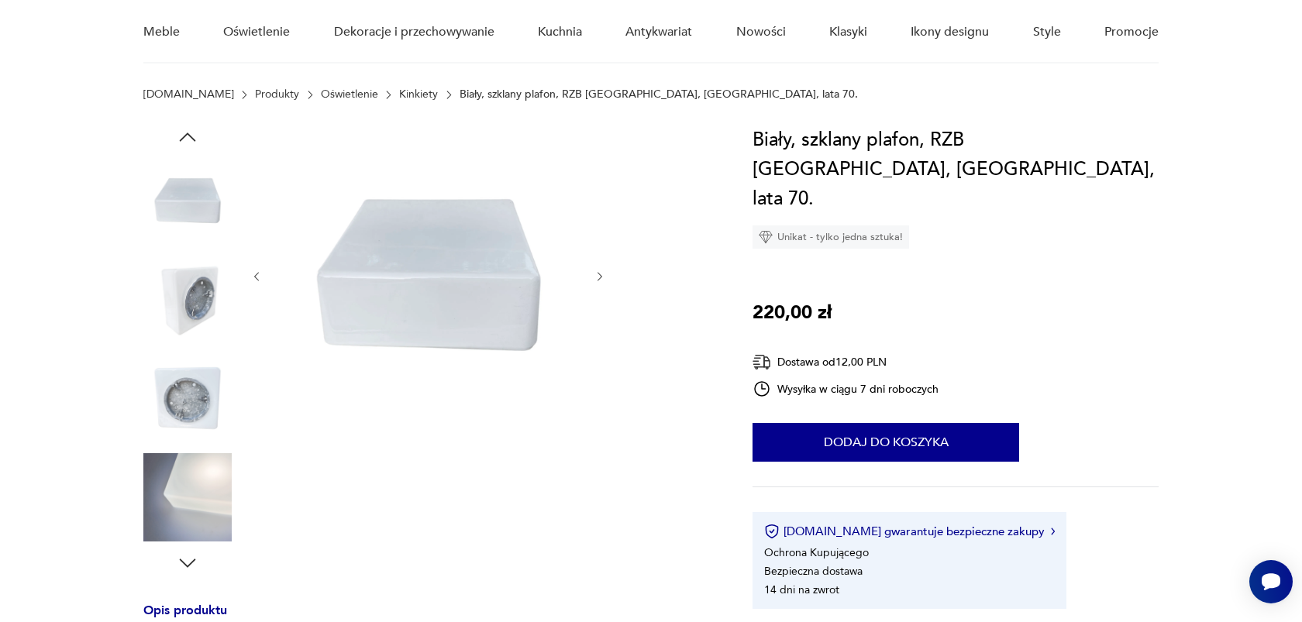
click at [606, 281] on icon "button" at bounding box center [600, 277] width 13 height 13
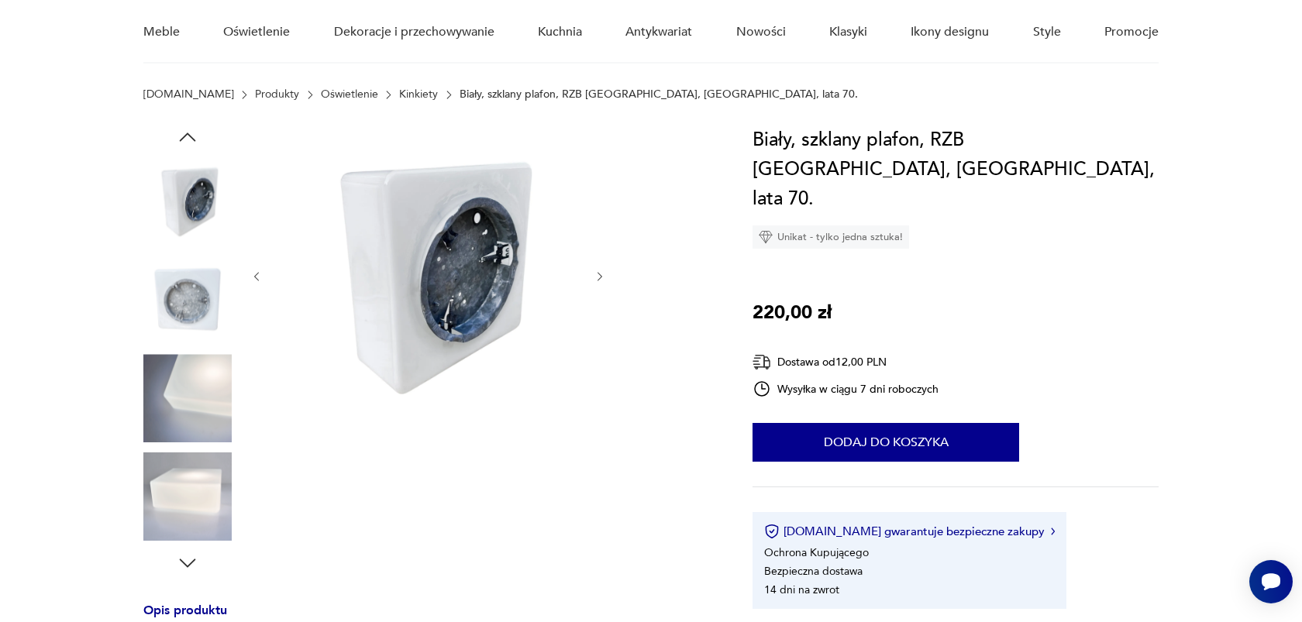
click at [606, 281] on icon "button" at bounding box center [600, 277] width 13 height 13
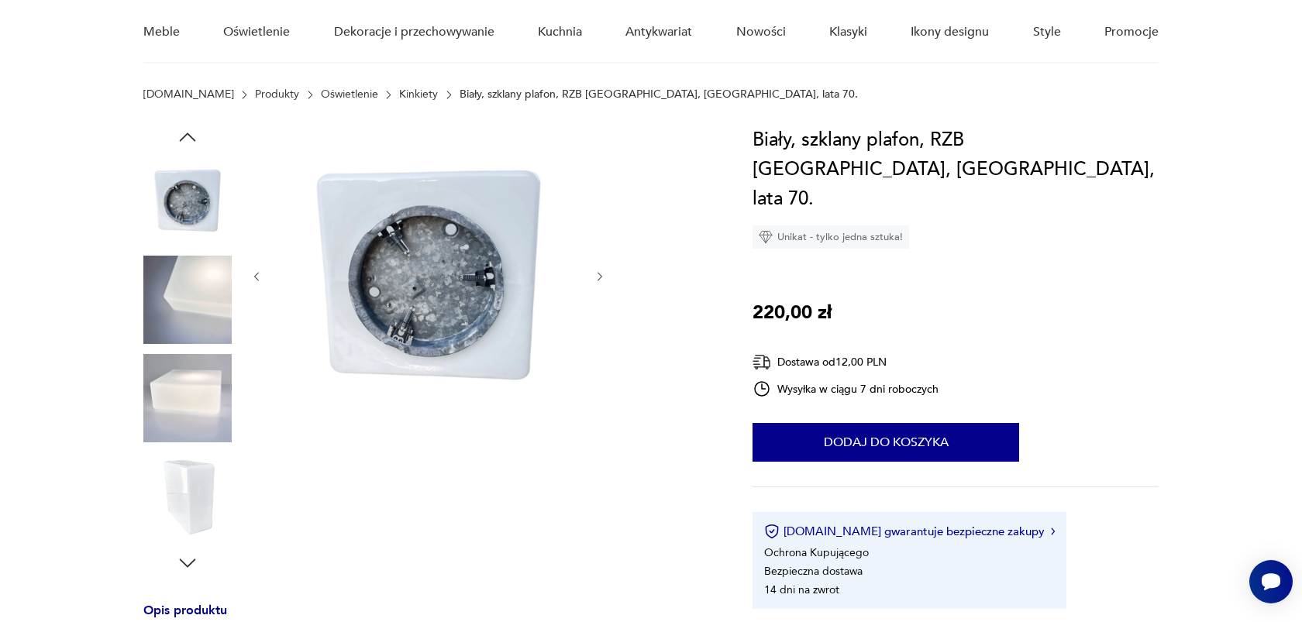
click at [606, 281] on icon "button" at bounding box center [600, 277] width 13 height 13
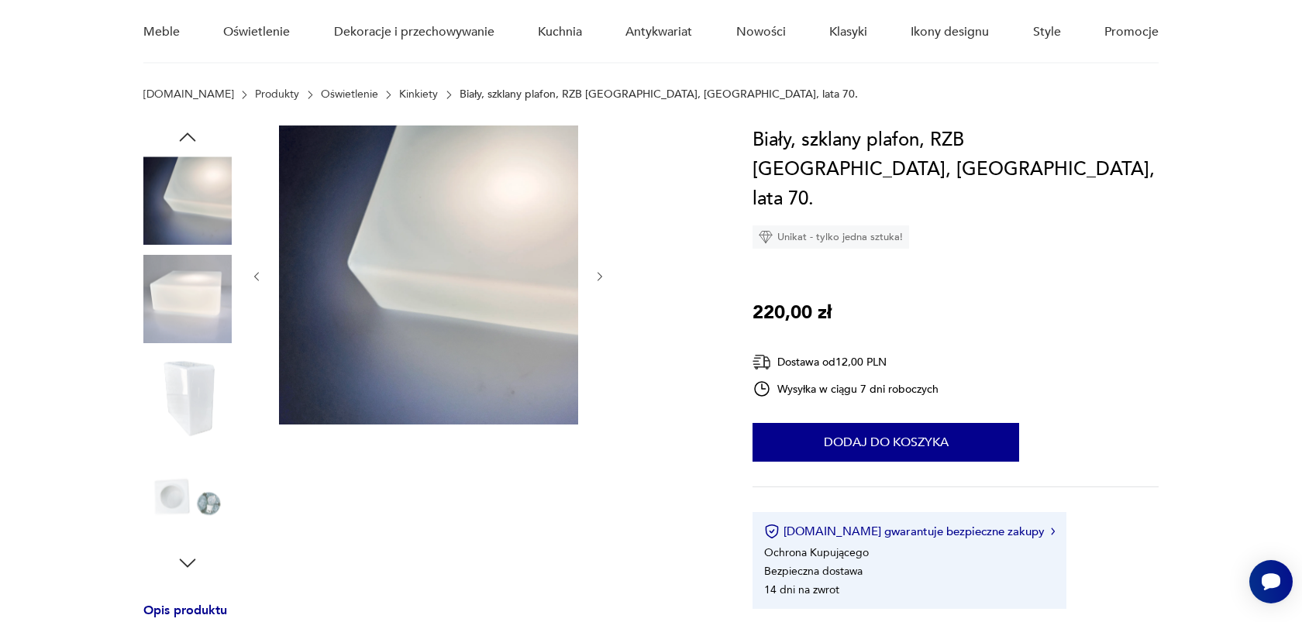
click at [606, 281] on icon "button" at bounding box center [600, 277] width 13 height 13
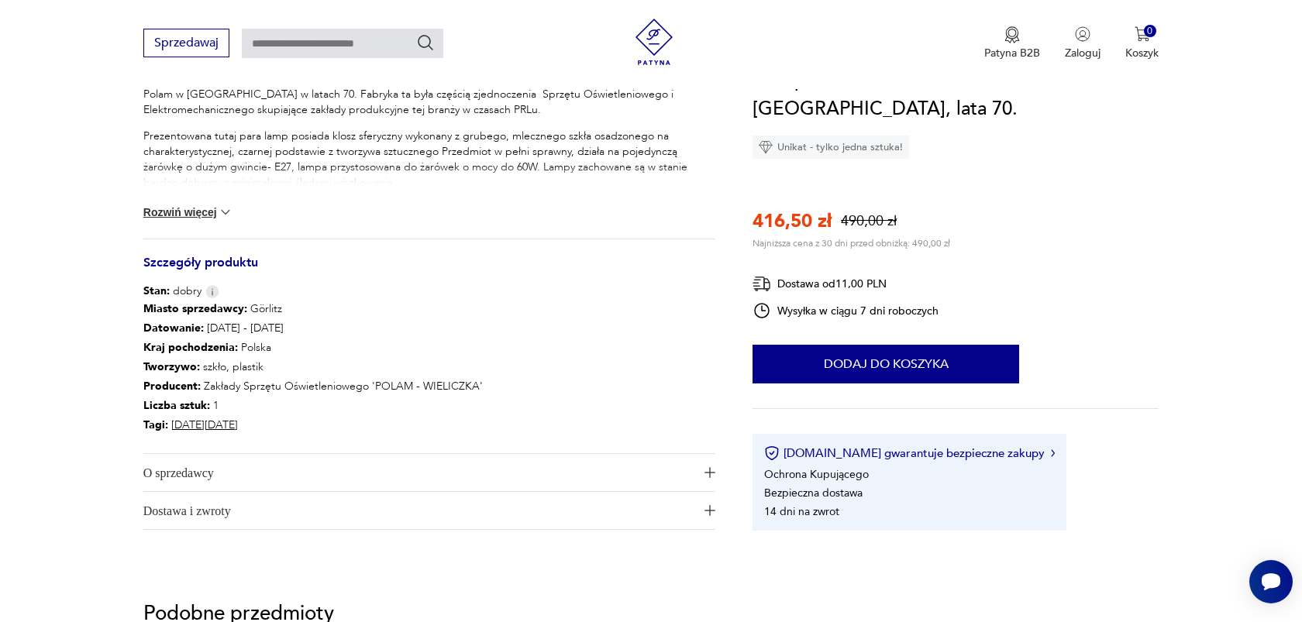
scroll to position [696, 0]
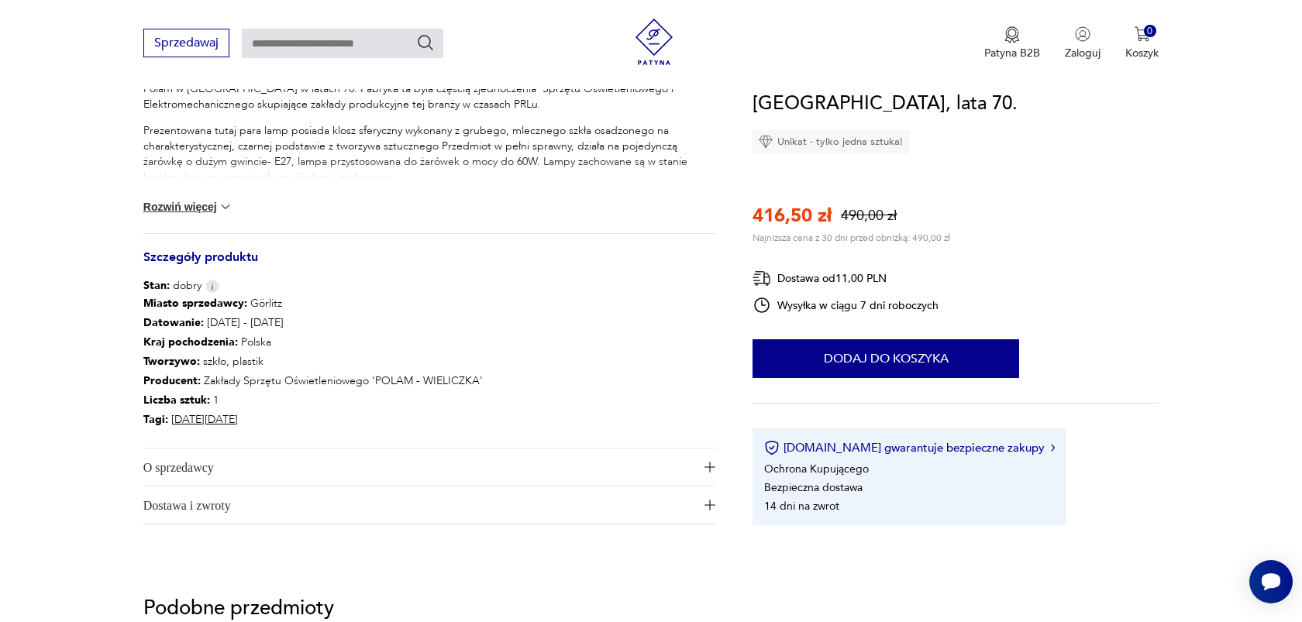
click at [296, 467] on span "O sprzedawcy" at bounding box center [418, 467] width 551 height 37
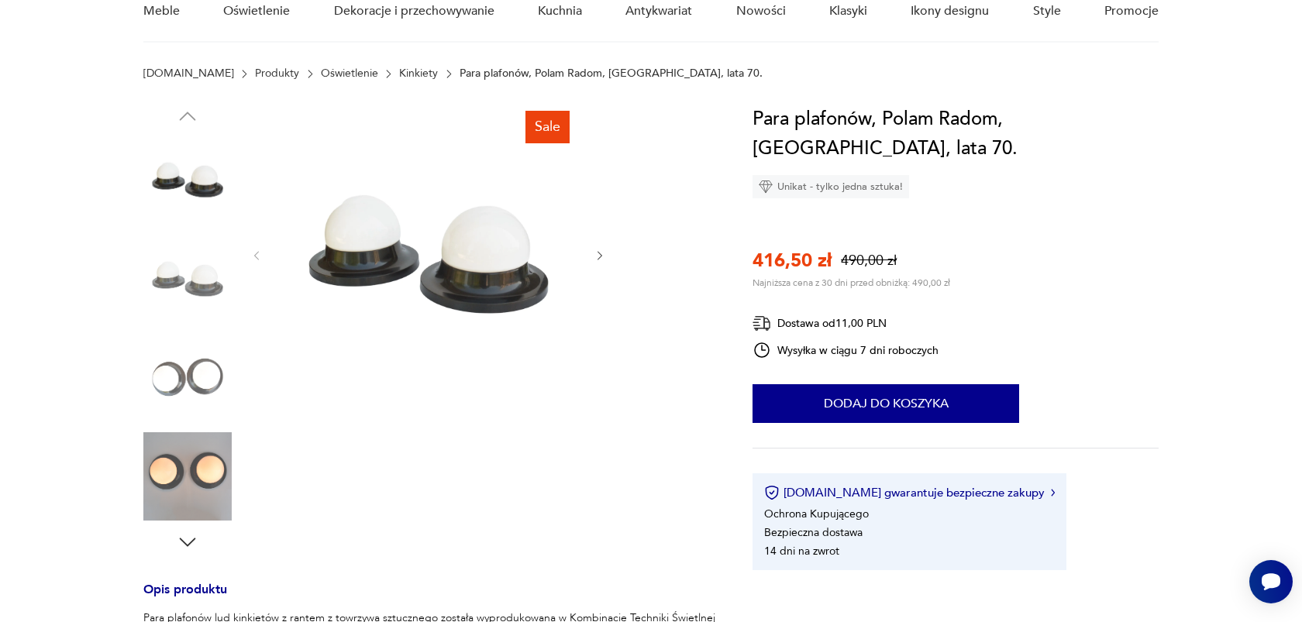
scroll to position [208, 0]
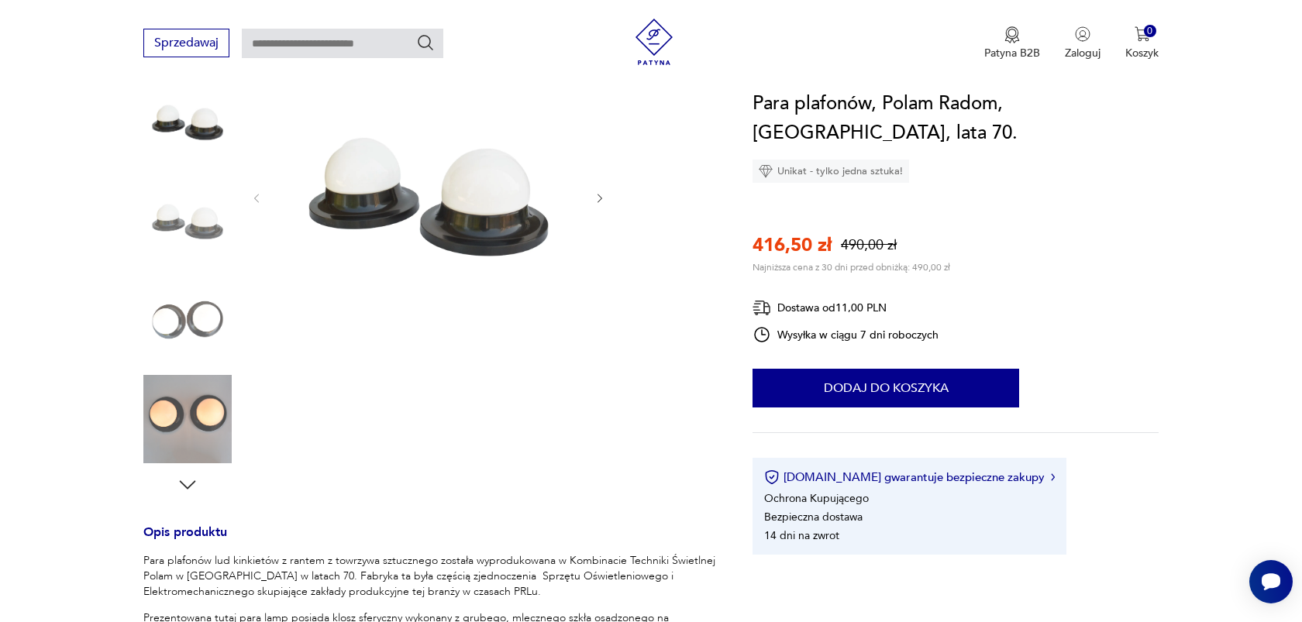
click at [200, 409] on img at bounding box center [187, 419] width 88 height 88
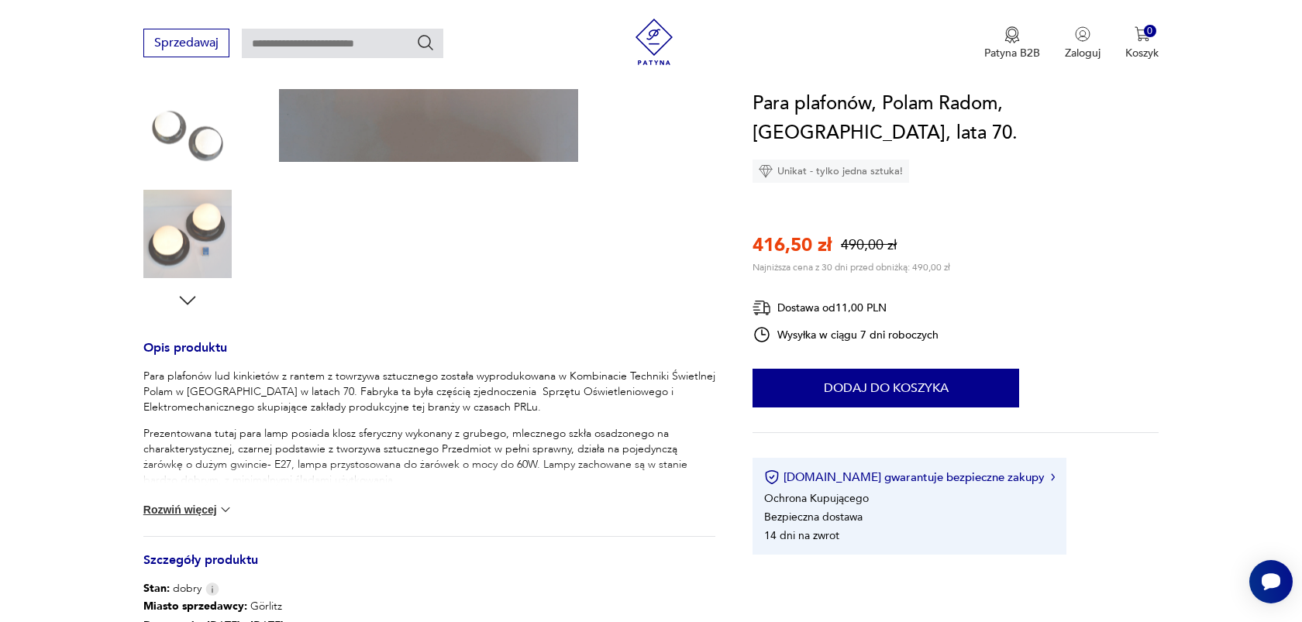
scroll to position [397, 0]
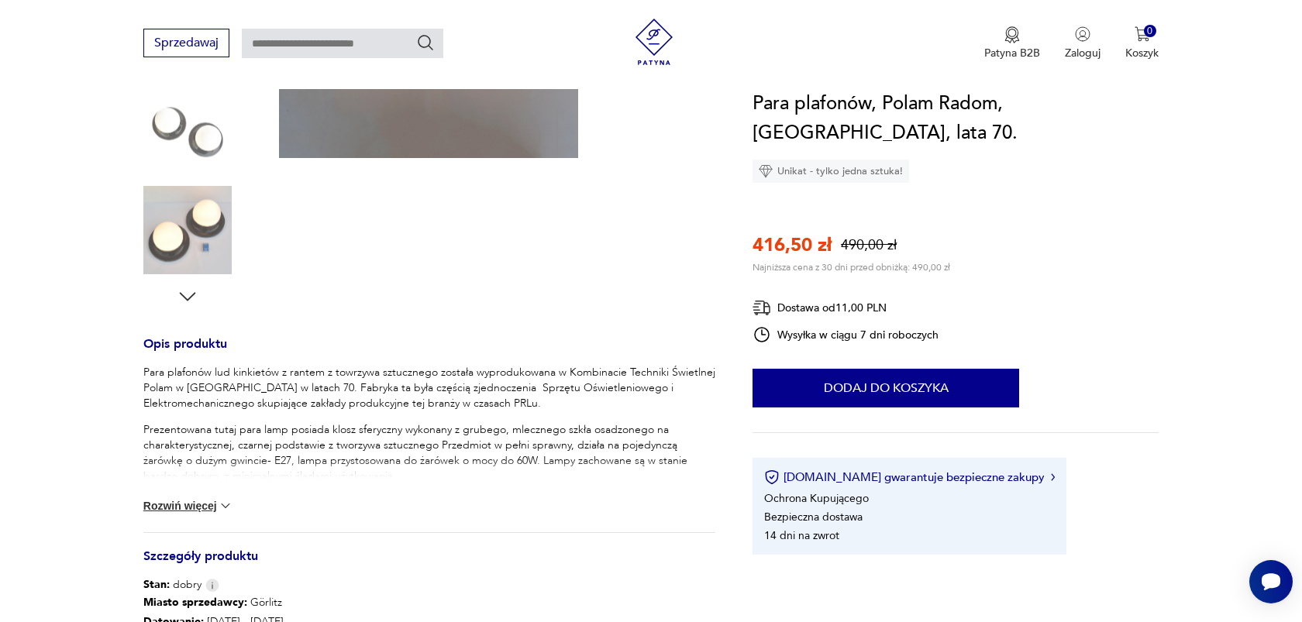
click at [234, 498] on div "Para plafonów lud kinkietów z rantem z towrzywa sztucznego została wyprodukowan…" at bounding box center [429, 448] width 572 height 167
click at [217, 501] on button "Rozwiń więcej" at bounding box center [188, 506] width 90 height 16
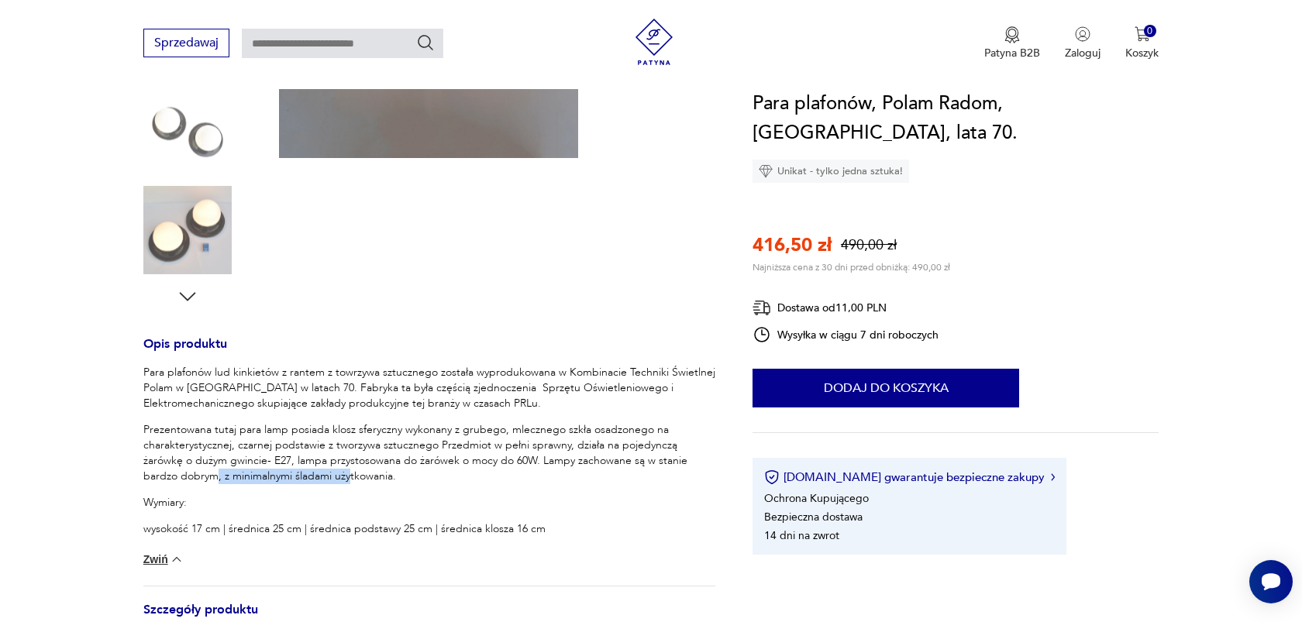
drag, startPoint x: 178, startPoint y: 470, endPoint x: 314, endPoint y: 471, distance: 135.6
click at [313, 471] on p "Prezentowana tutaj para lamp posiada klosz sferyczny wykonany z grubego, mleczn…" at bounding box center [429, 453] width 572 height 62
click at [314, 471] on p "Prezentowana tutaj para lamp posiada klosz sferyczny wykonany z grubego, mleczn…" at bounding box center [429, 453] width 572 height 62
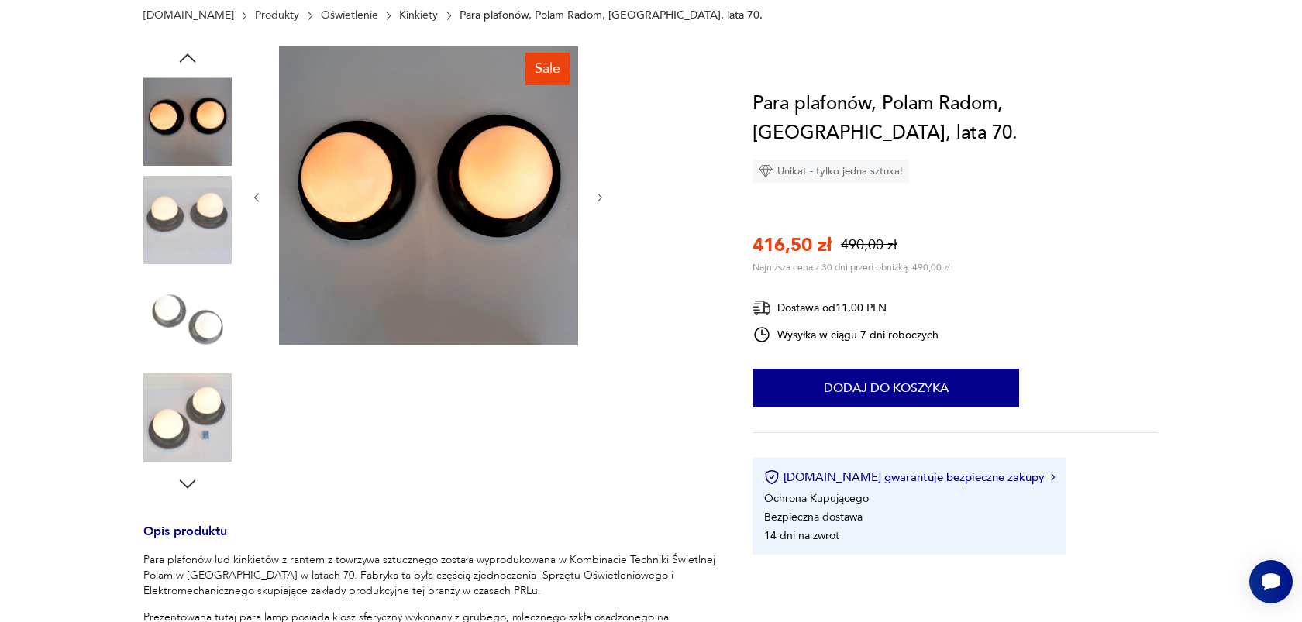
scroll to position [0, 0]
